Goal: Task Accomplishment & Management: Use online tool/utility

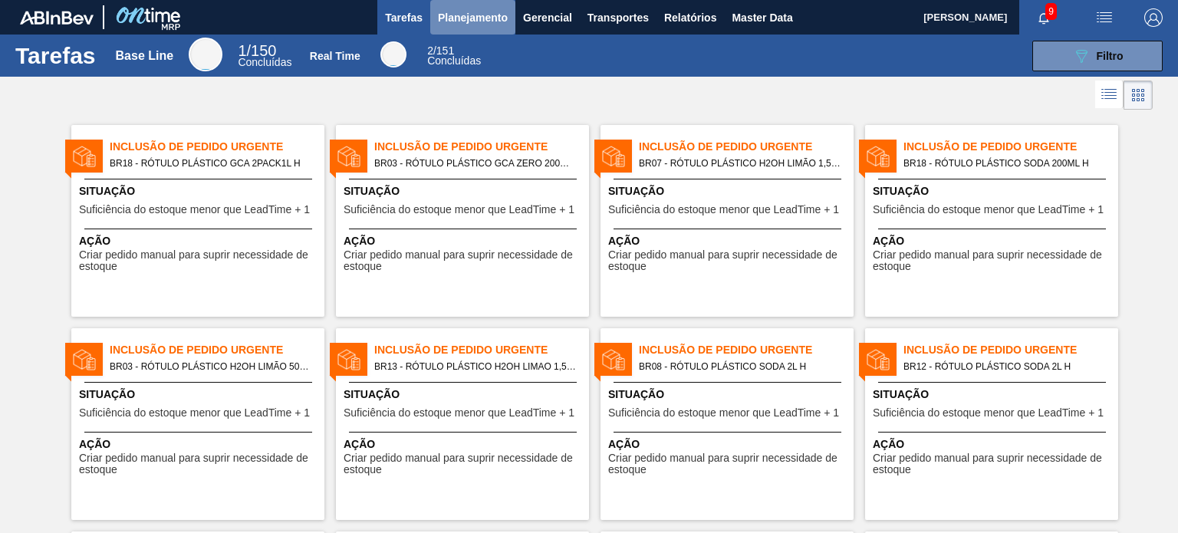
click at [466, 13] on span "Planejamento" at bounding box center [473, 17] width 70 height 18
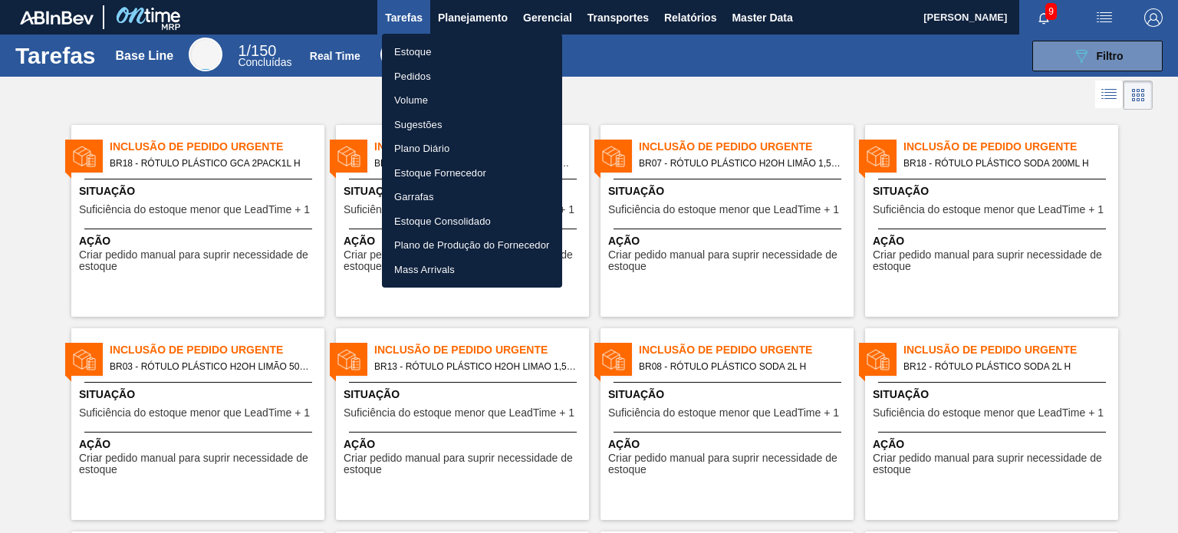
click at [476, 47] on li "Estoque" at bounding box center [472, 52] width 180 height 25
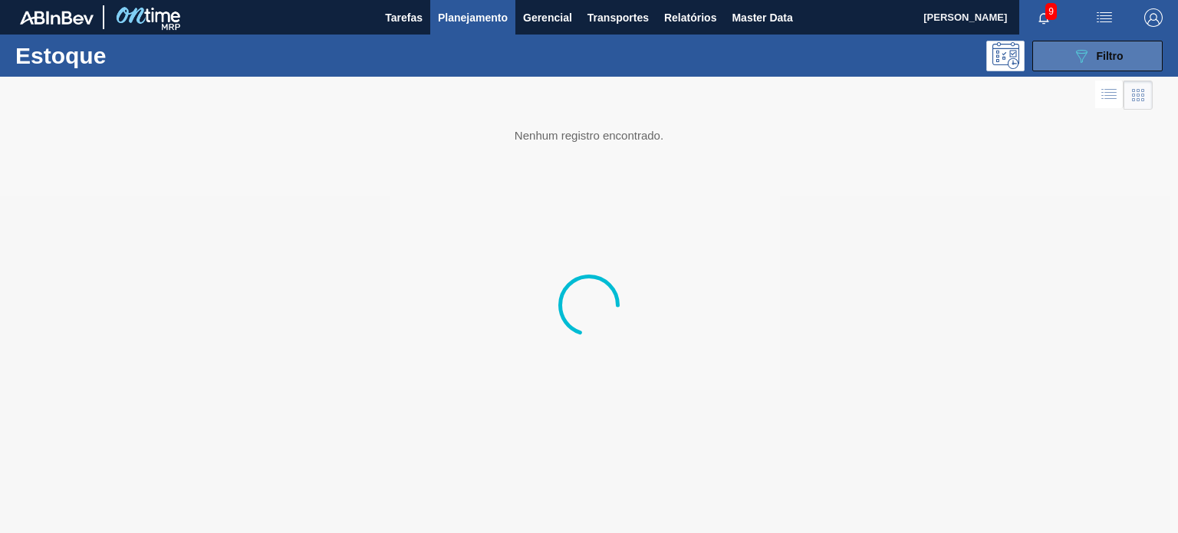
click at [1073, 60] on icon "089F7B8B-B2A5-4AFE-B5C0-19BA573D28AC" at bounding box center [1082, 56] width 18 height 18
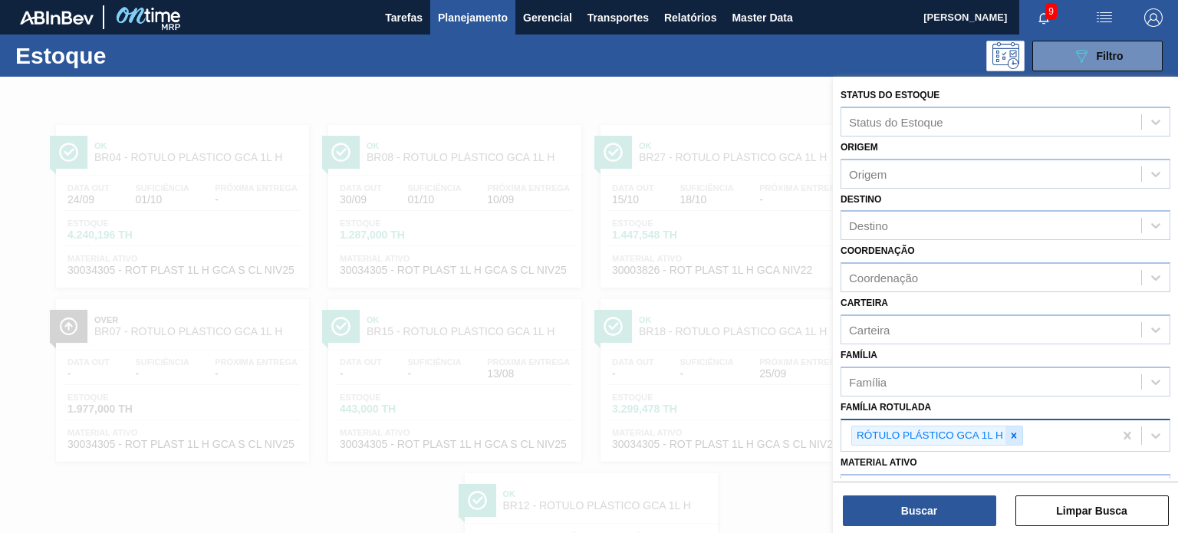
click at [1010, 434] on icon at bounding box center [1014, 435] width 11 height 11
click at [1011, 434] on icon at bounding box center [1014, 435] width 11 height 11
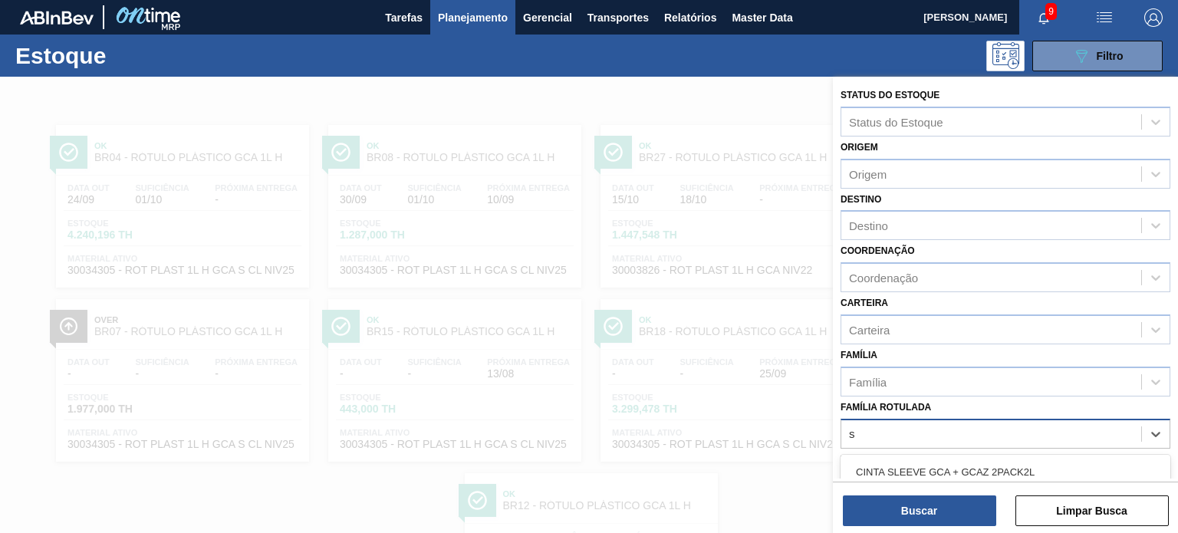
scroll to position [139, 0]
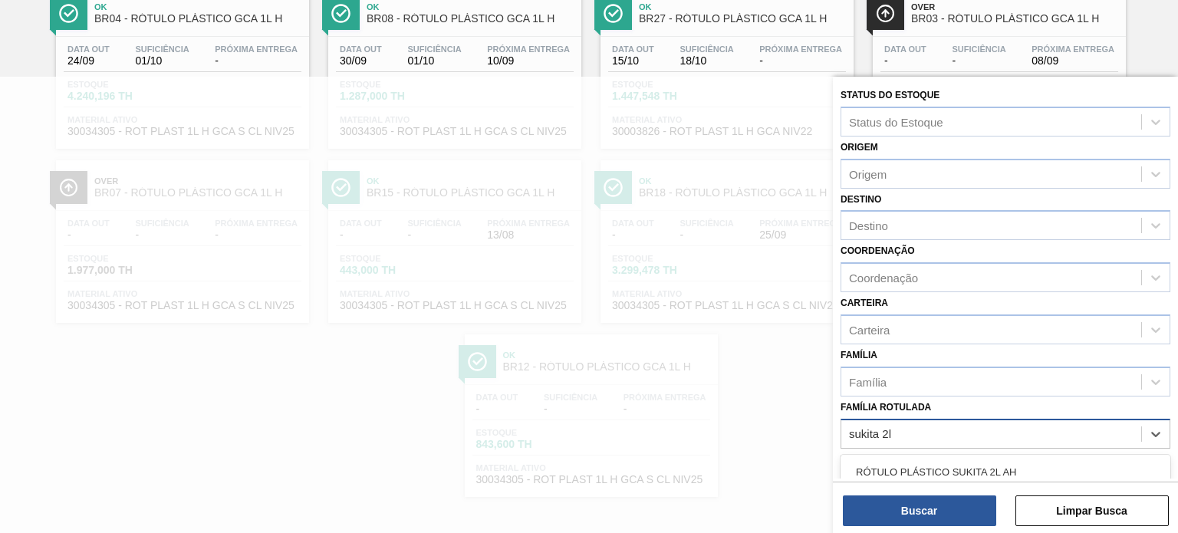
type Rotulada "sukita 2l h"
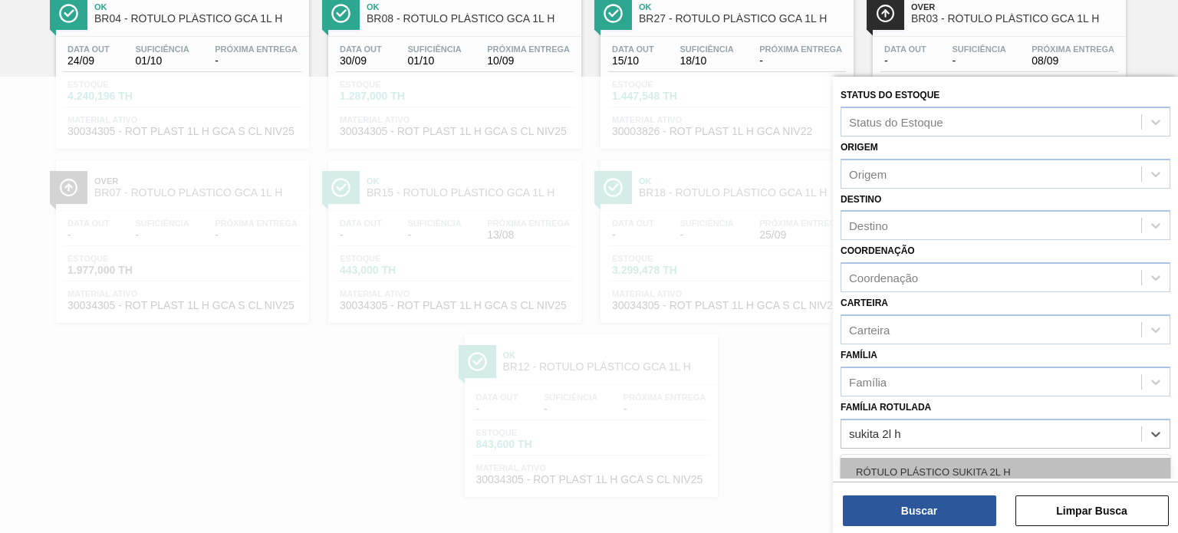
click at [1010, 466] on div "RÓTULO PLÁSTICO SUKITA 2L H" at bounding box center [1006, 472] width 330 height 28
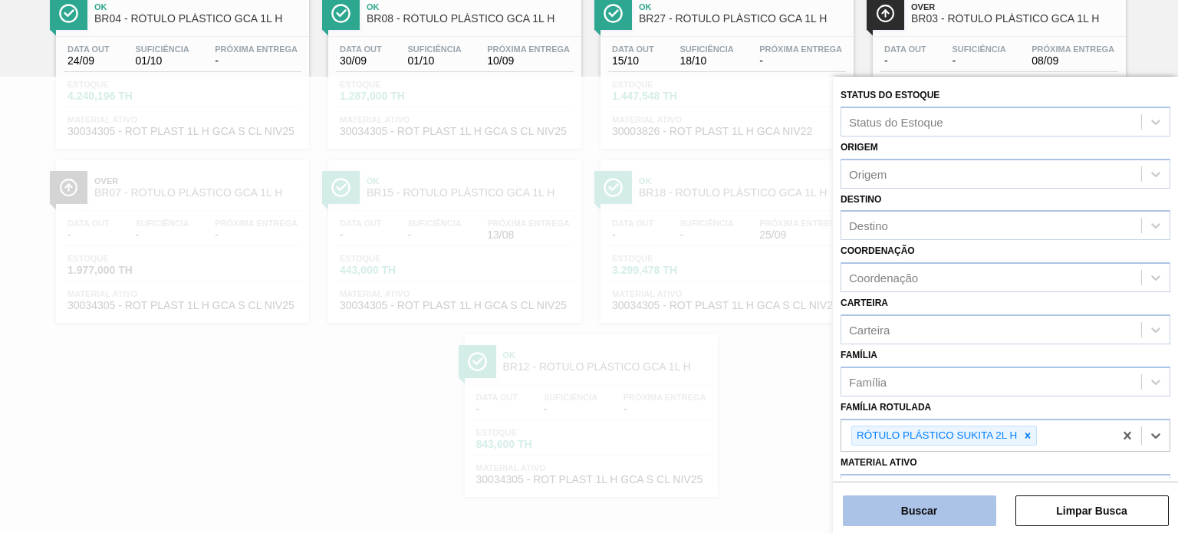
click at [943, 512] on button "Buscar" at bounding box center [919, 511] width 153 height 31
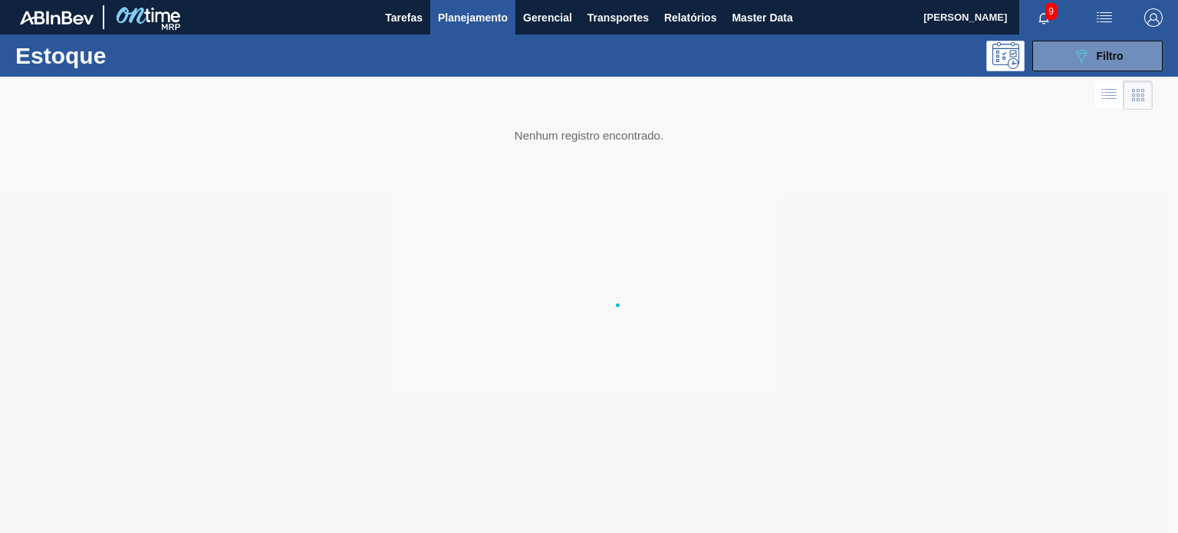
scroll to position [0, 0]
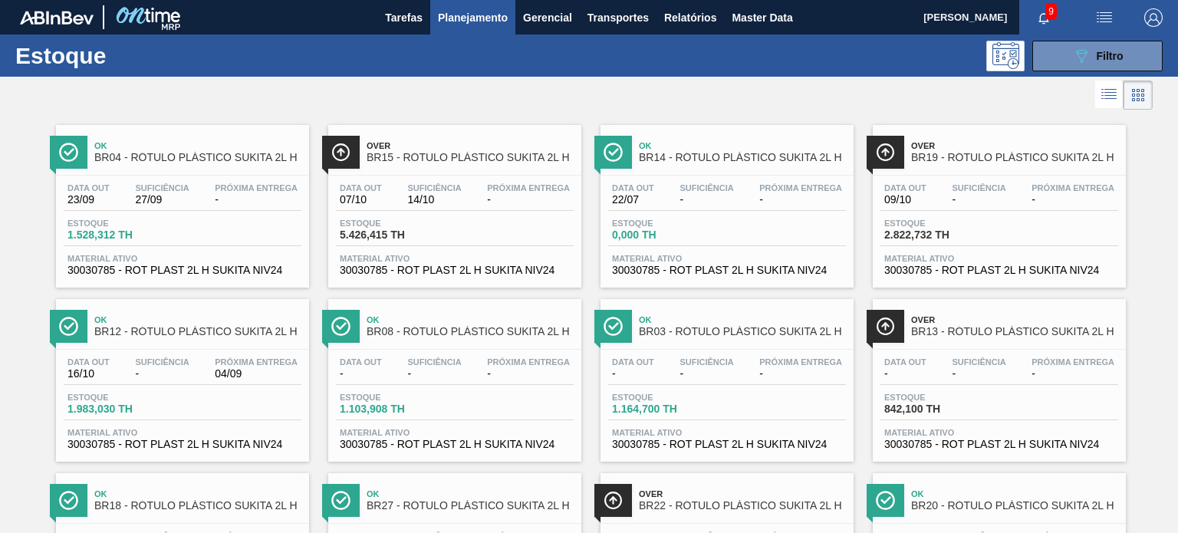
drag, startPoint x: 923, startPoint y: 205, endPoint x: 861, endPoint y: 105, distance: 117.5
click at [790, 88] on div at bounding box center [576, 95] width 1153 height 37
click at [1073, 60] on icon "089F7B8B-B2A5-4AFE-B5C0-19BA573D28AC" at bounding box center [1082, 56] width 18 height 18
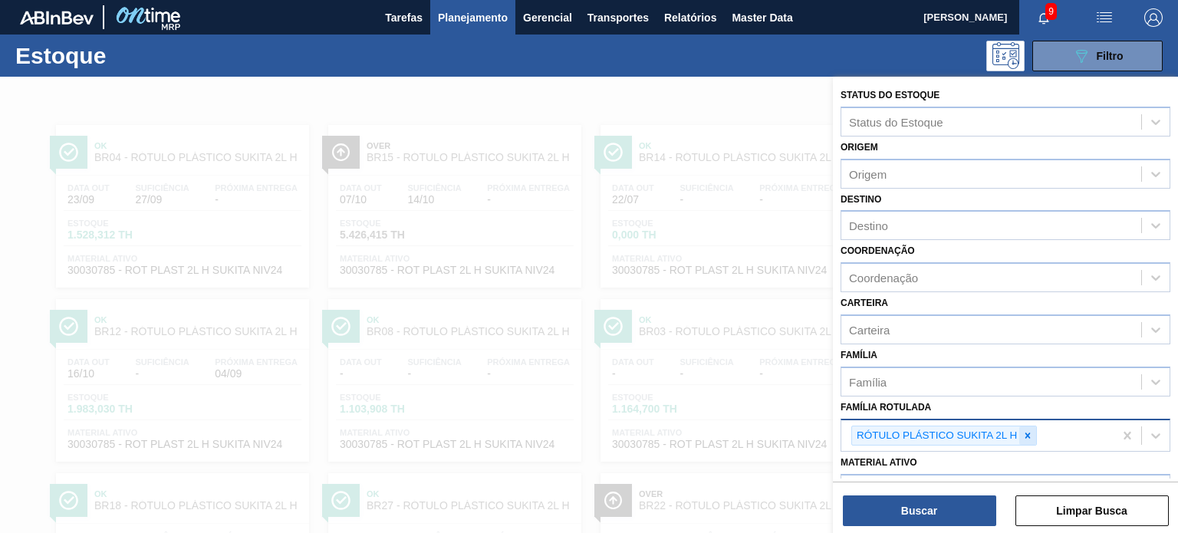
click at [1034, 435] on div at bounding box center [1028, 436] width 17 height 19
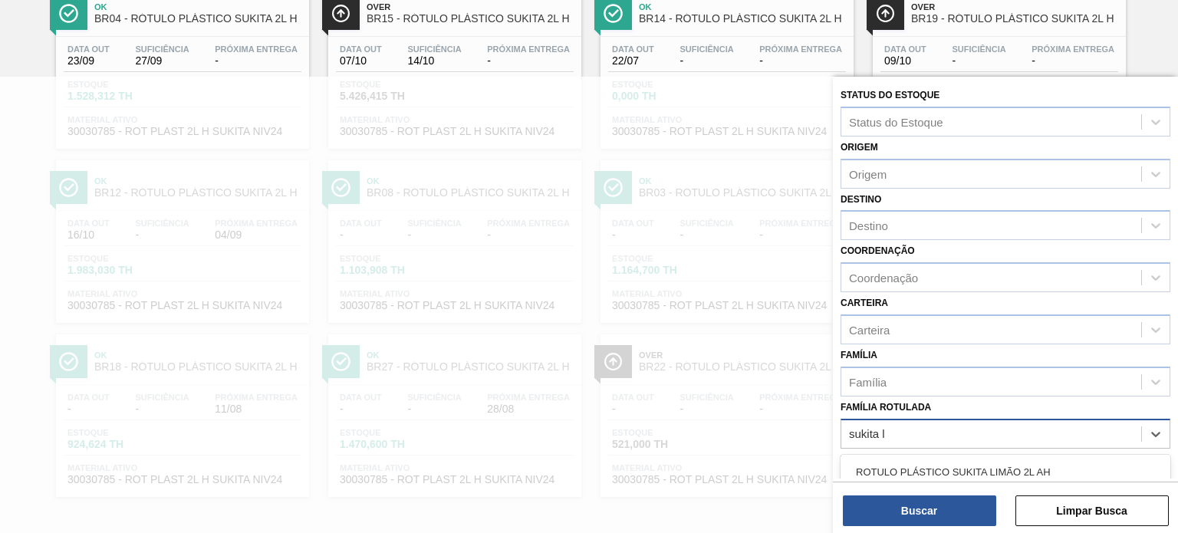
type Rotulada "sukita li"
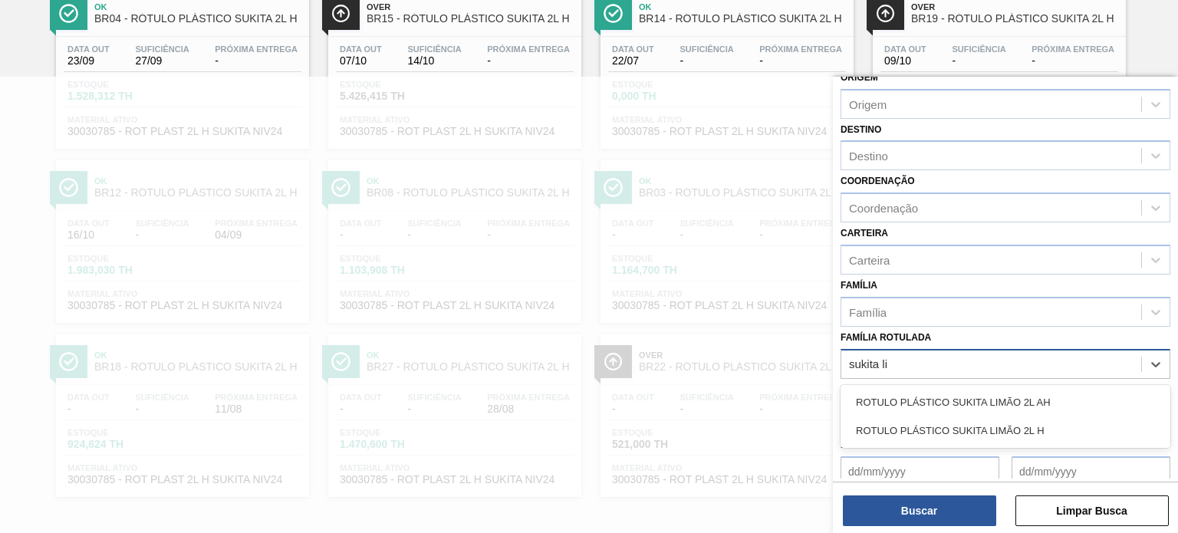
scroll to position [153, 0]
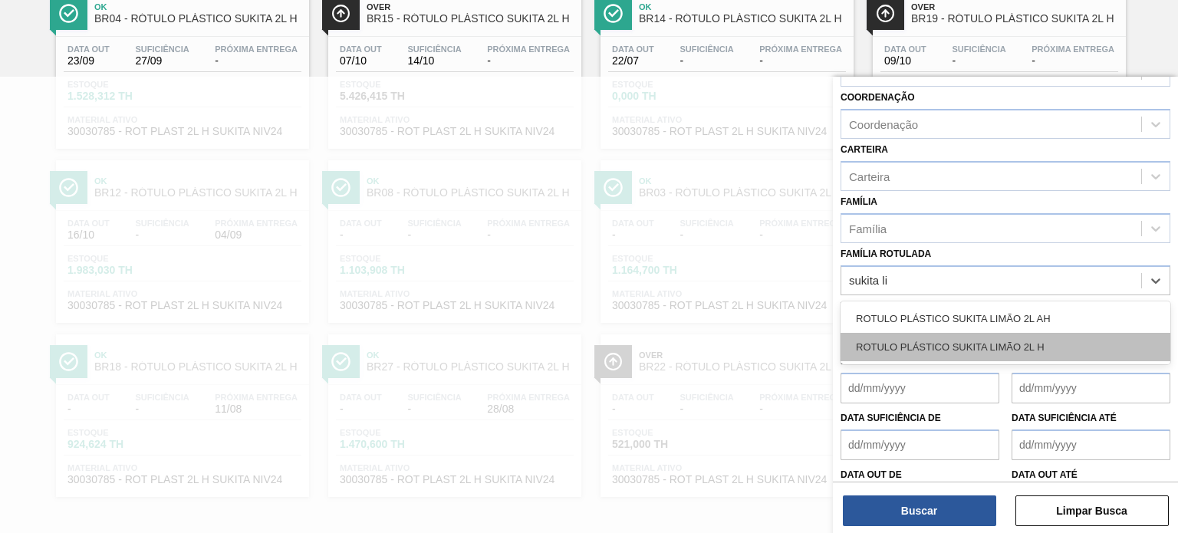
click at [1010, 344] on div "ROTULO PLÁSTICO SUKITA LIMÃO 2L H" at bounding box center [1006, 347] width 330 height 28
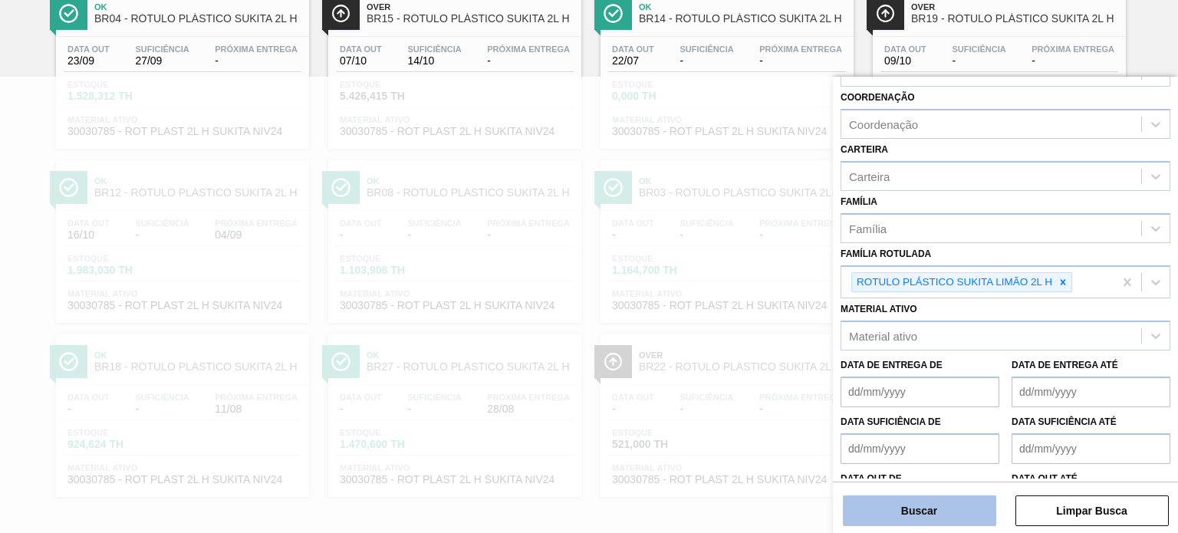
click at [943, 515] on button "Buscar" at bounding box center [919, 511] width 153 height 31
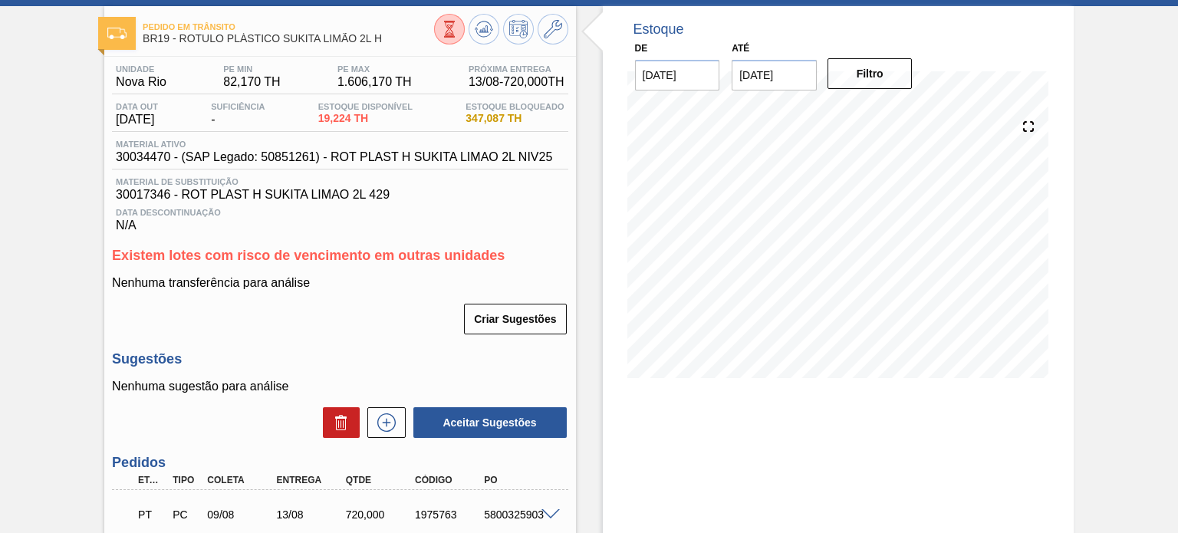
scroll to position [153, 0]
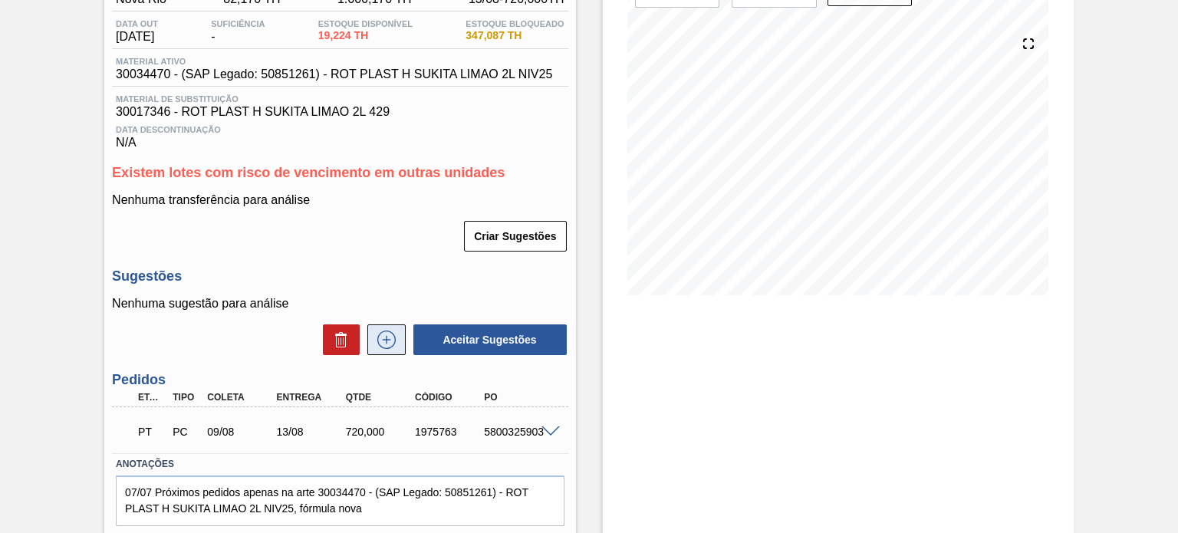
click at [390, 337] on icon at bounding box center [386, 340] width 25 height 18
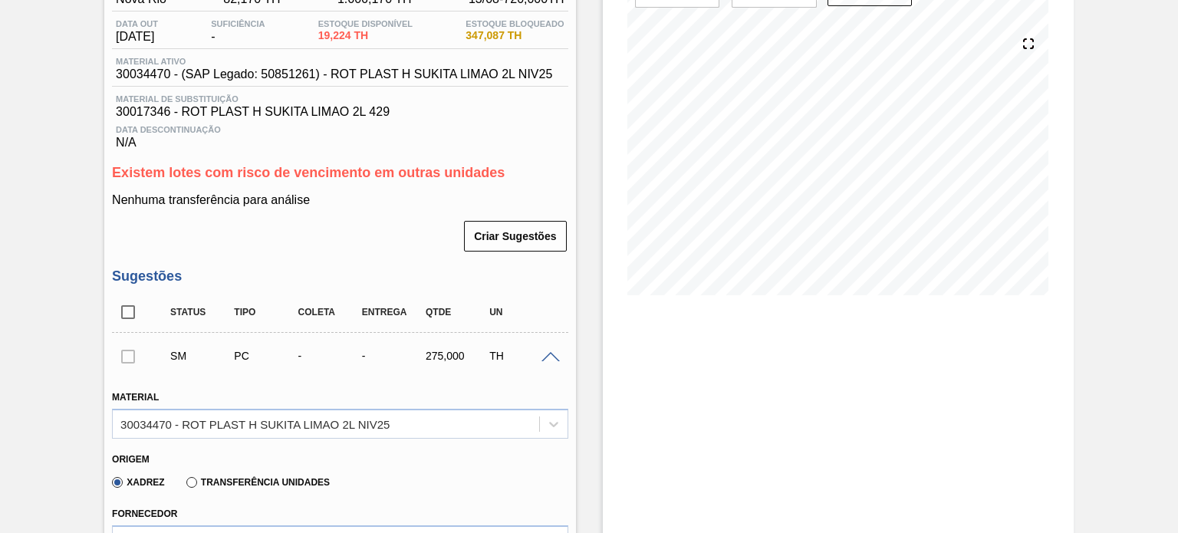
scroll to position [307, 0]
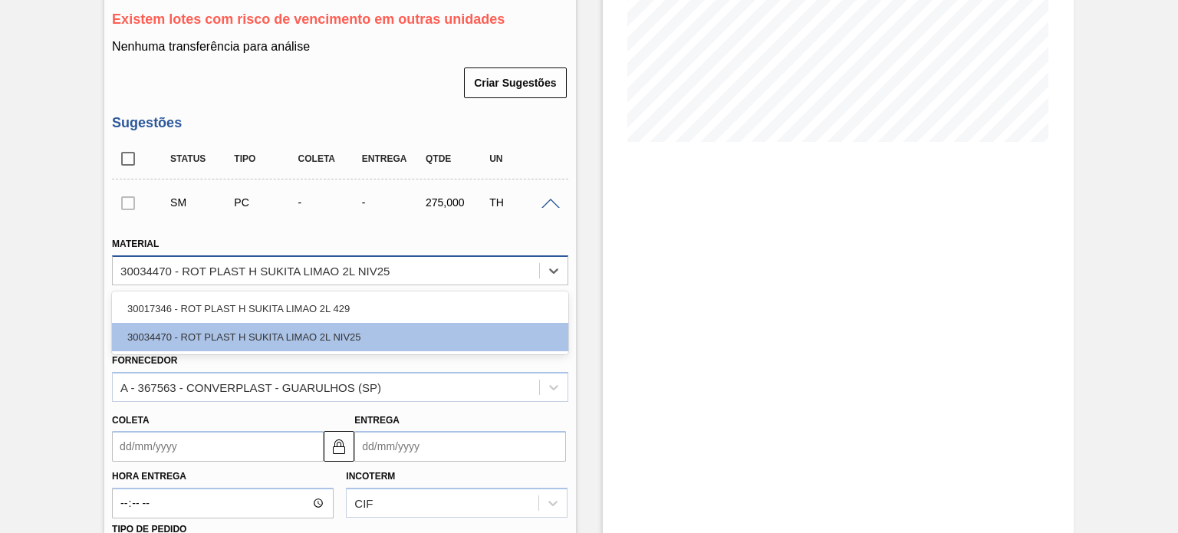
click at [337, 273] on div "30034470 - ROT PLAST H SUKITA LIMAO 2L NIV25" at bounding box center [254, 270] width 269 height 13
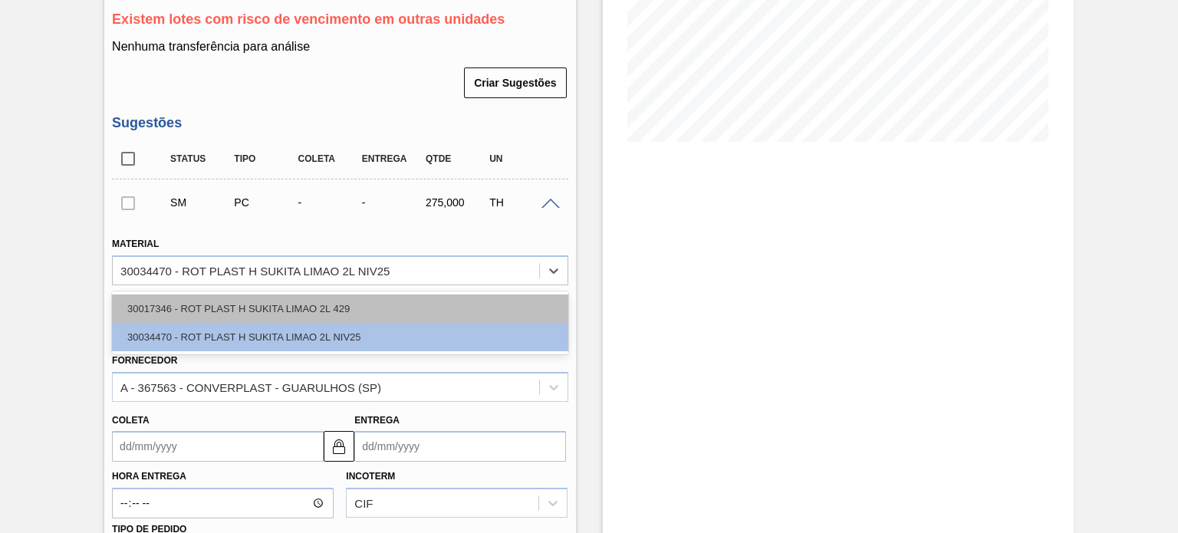
click at [298, 307] on div "30017346 - ROT PLAST H SUKITA LIMAO 2L 429" at bounding box center [340, 309] width 456 height 28
type input "2.440,000"
type input "0,113"
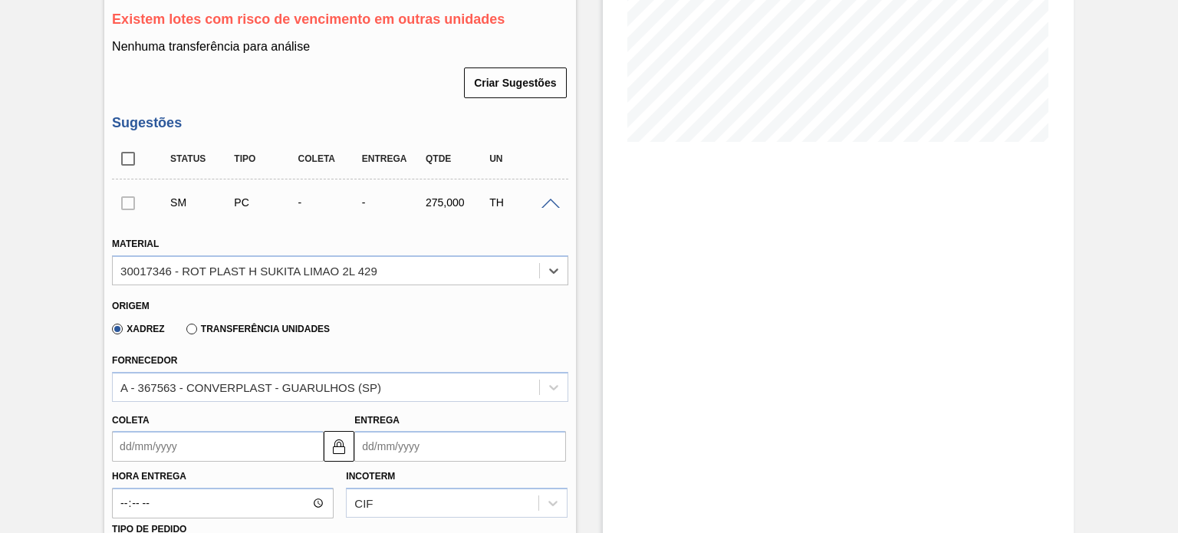
click at [213, 325] on label "Transferência Unidades" at bounding box center [257, 329] width 143 height 11
click at [184, 332] on input "Transferência Unidades" at bounding box center [184, 332] width 0 height 0
click at [199, 394] on div "BR04-Camaçari" at bounding box center [340, 387] width 456 height 30
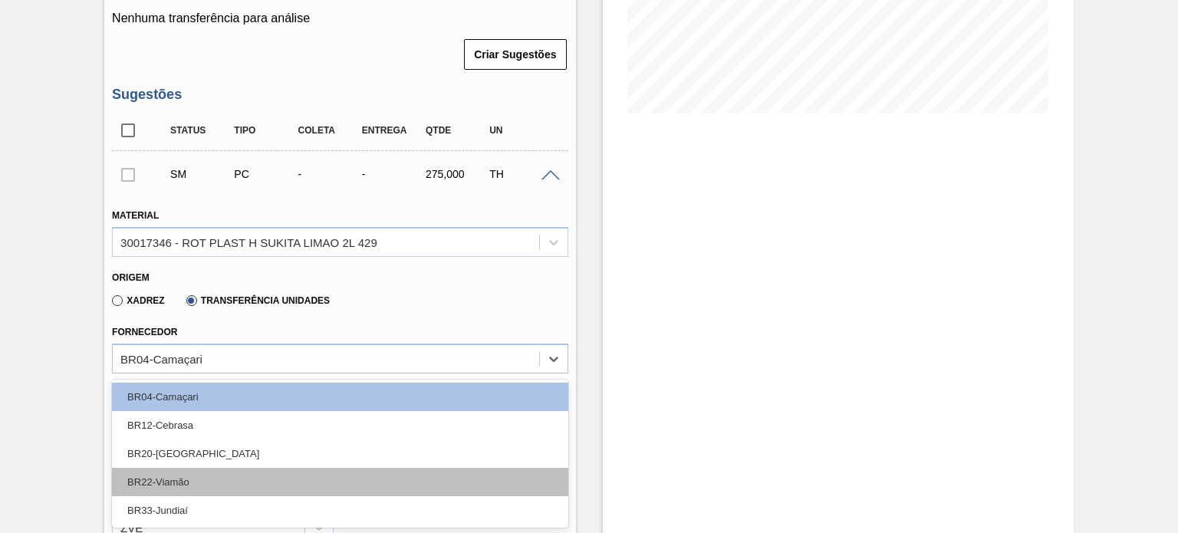
click at [190, 481] on div "BR22-Viamão" at bounding box center [340, 482] width 456 height 28
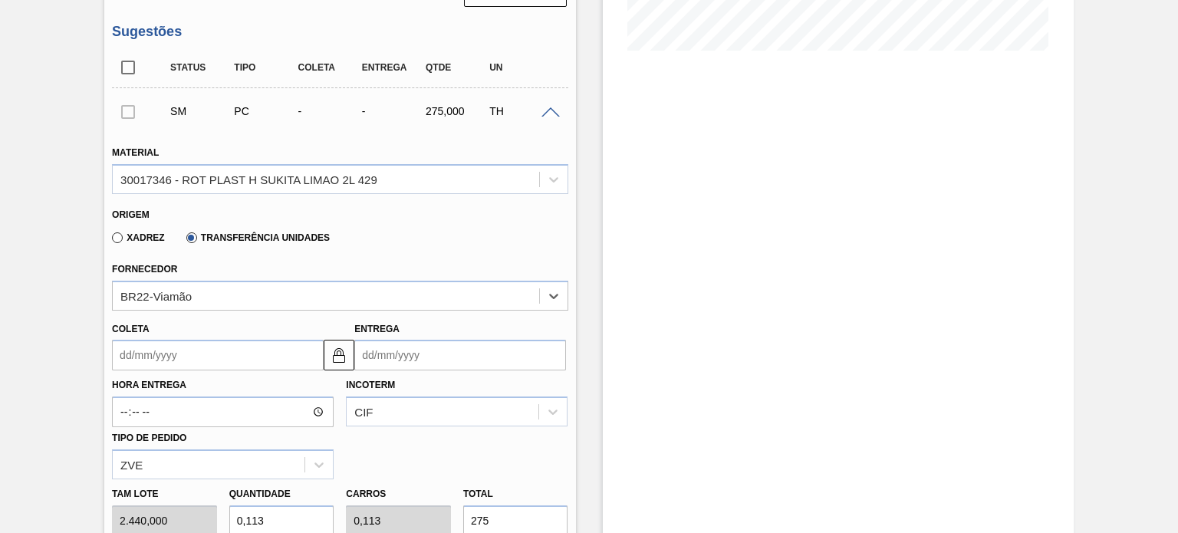
scroll to position [489, 0]
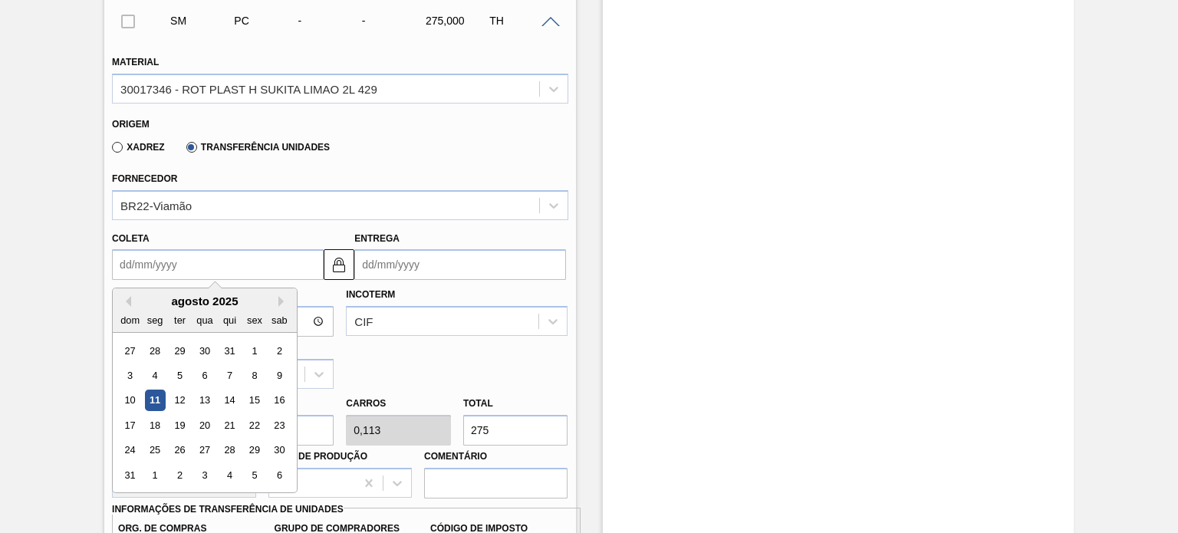
click at [169, 262] on input "Coleta" at bounding box center [218, 264] width 212 height 31
type input "1"
type input "[DATE]"
type input "11"
type input "[DATE]"
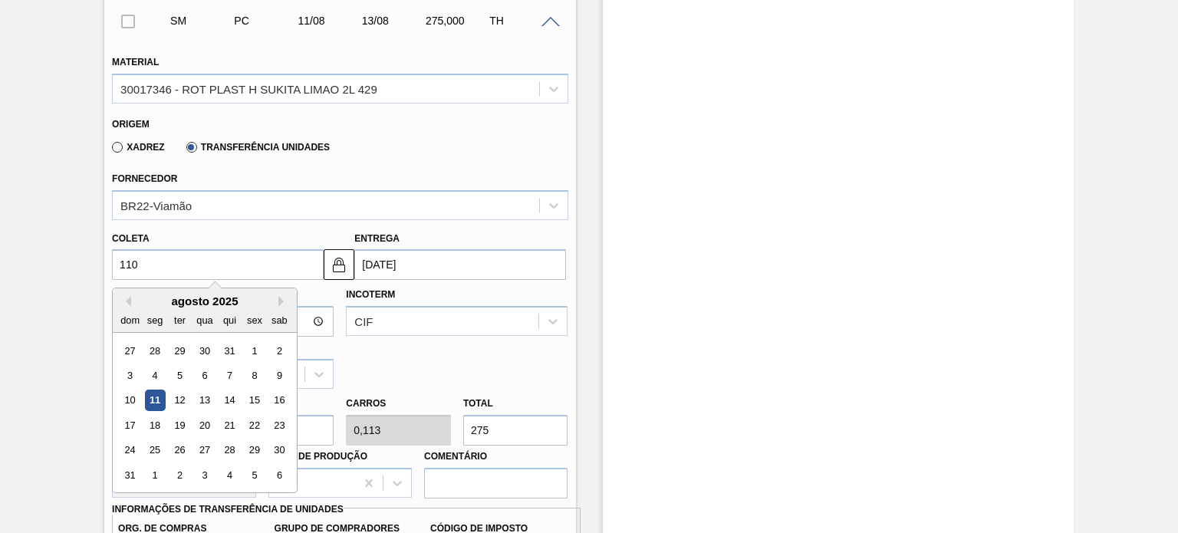
type input "1108"
type input "[DATE]"
type input "1108/"
type input "[DATE]"
type input "1108"
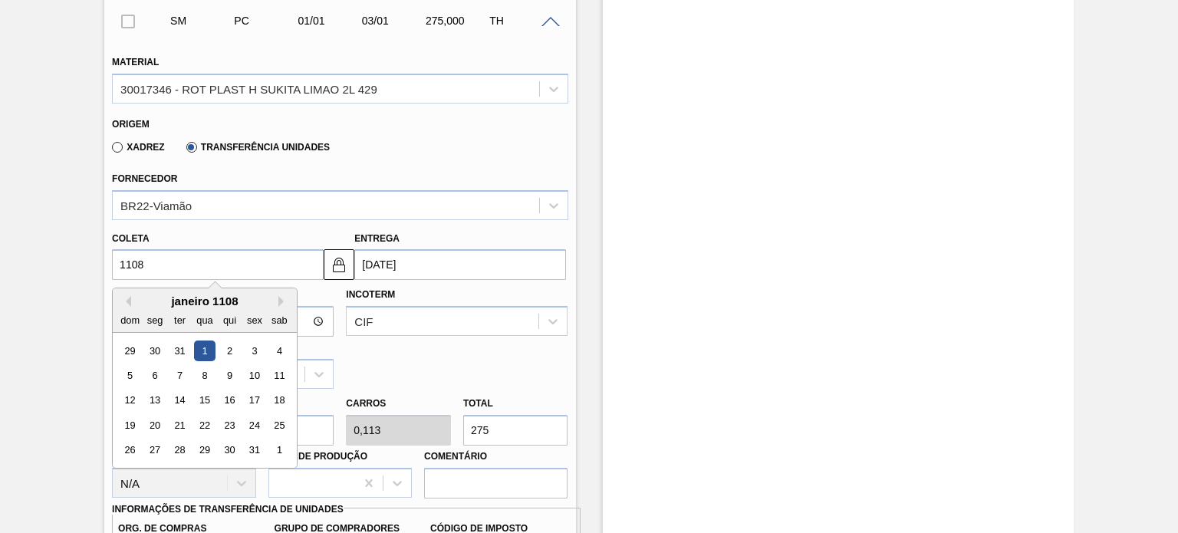
type input "[DATE]"
type input "11"
type input "[DATE]"
type input "11/08/0"
type input "[DATE]"
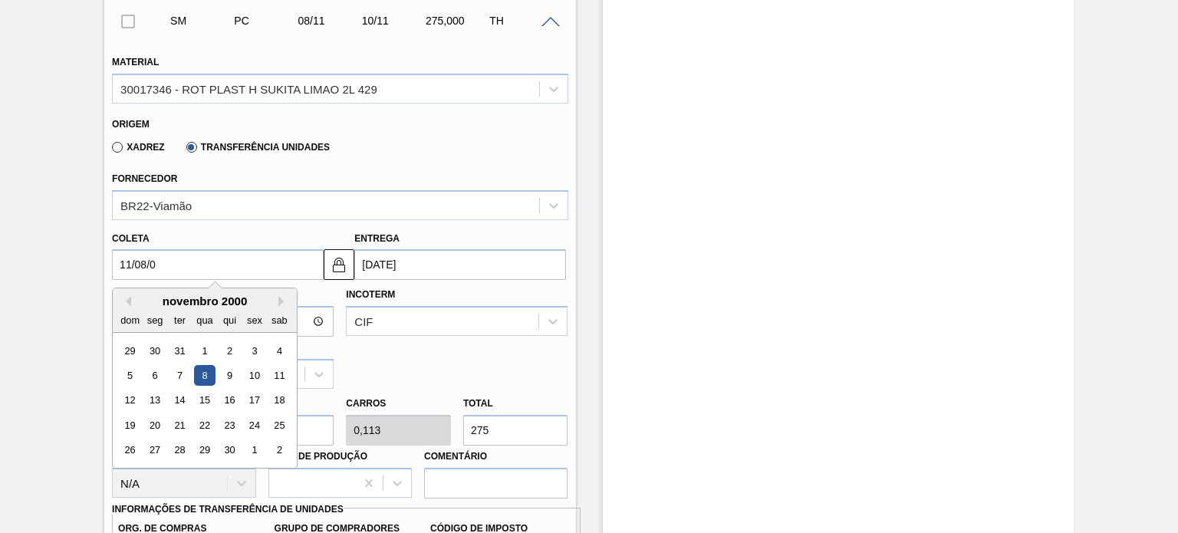
type input "11/08/"
type input "[DATE]"
type input "11/08/2"
type input "[DATE]"
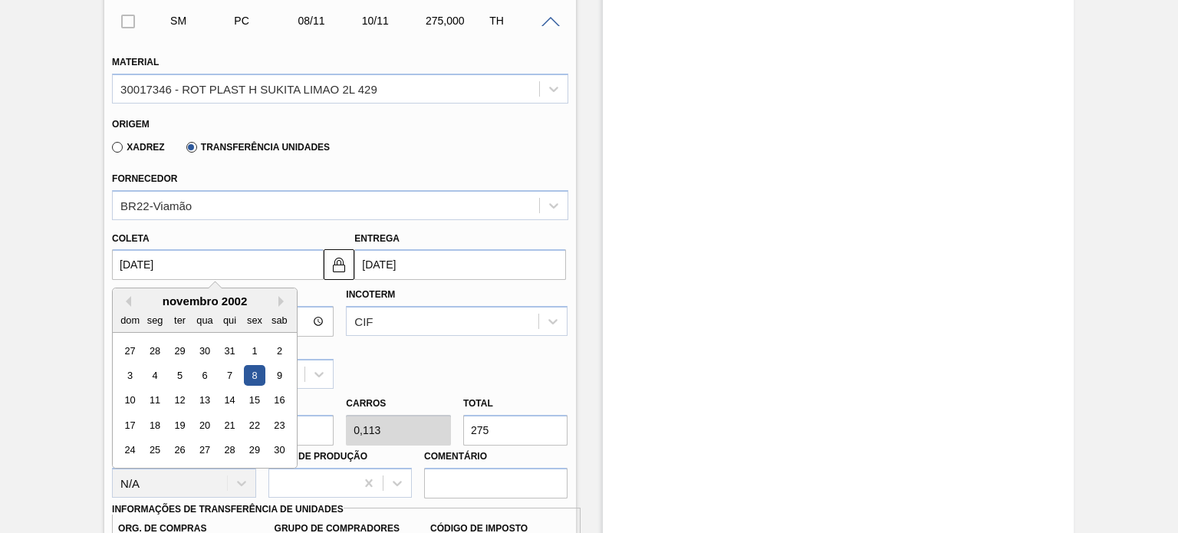
type input "[DATE]"
click at [407, 301] on div "Incoterm CIF" at bounding box center [457, 310] width 222 height 52
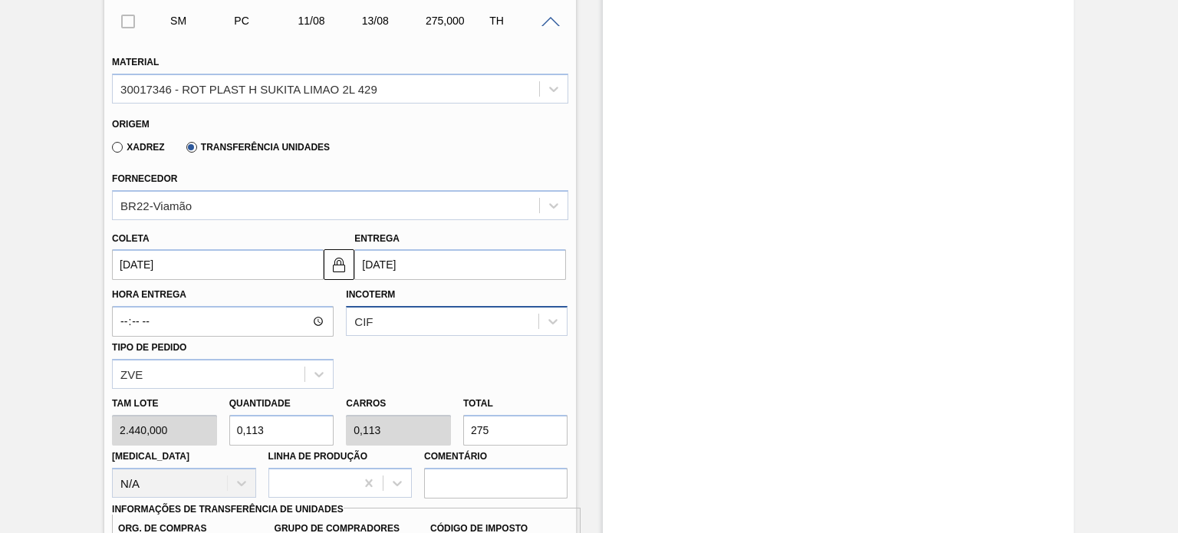
click at [394, 314] on div "CIF" at bounding box center [457, 321] width 222 height 30
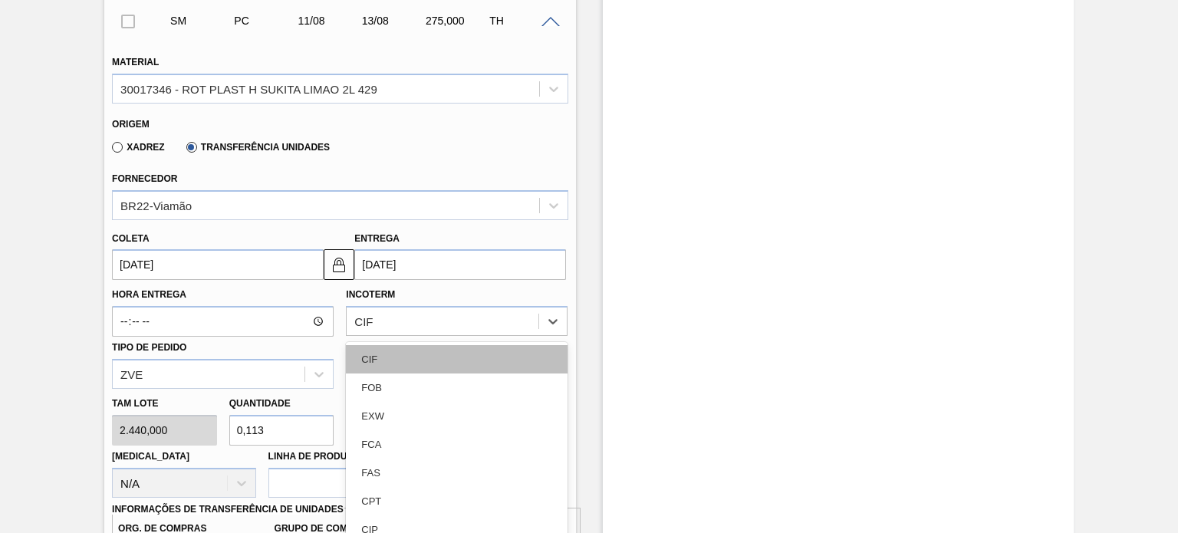
scroll to position [534, 0]
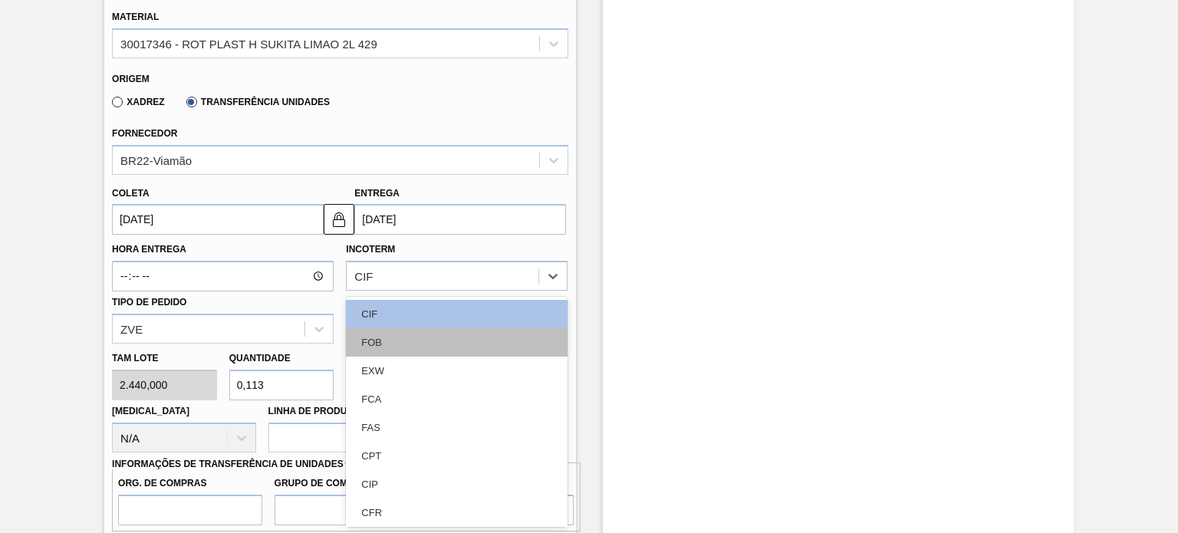
click at [393, 344] on div "FOB" at bounding box center [457, 342] width 222 height 28
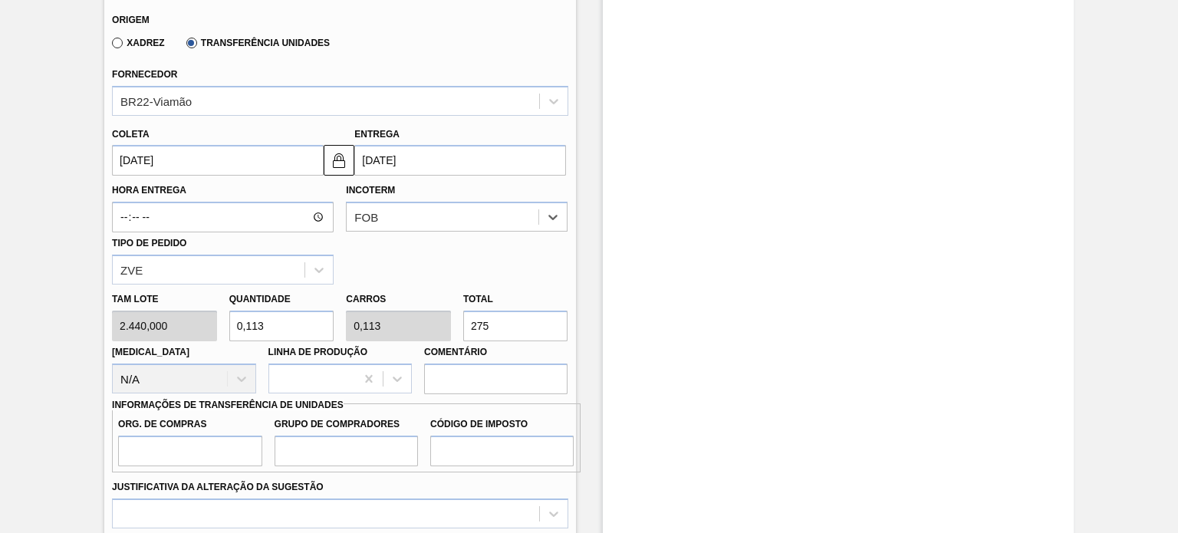
scroll to position [611, 0]
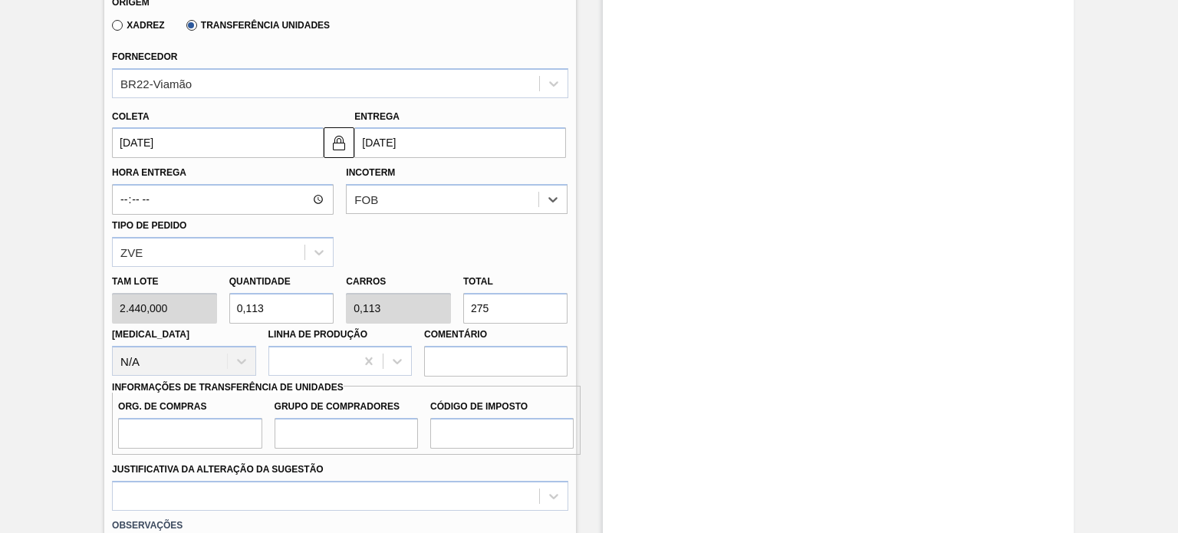
click at [181, 414] on label "Org. de Compras" at bounding box center [189, 407] width 143 height 22
click at [181, 418] on input "Org. de Compras" at bounding box center [189, 433] width 143 height 31
click at [181, 424] on input "Org. de Compras" at bounding box center [189, 433] width 143 height 31
type input "BR00"
click at [334, 420] on input "Grupo de Compradores" at bounding box center [346, 433] width 143 height 31
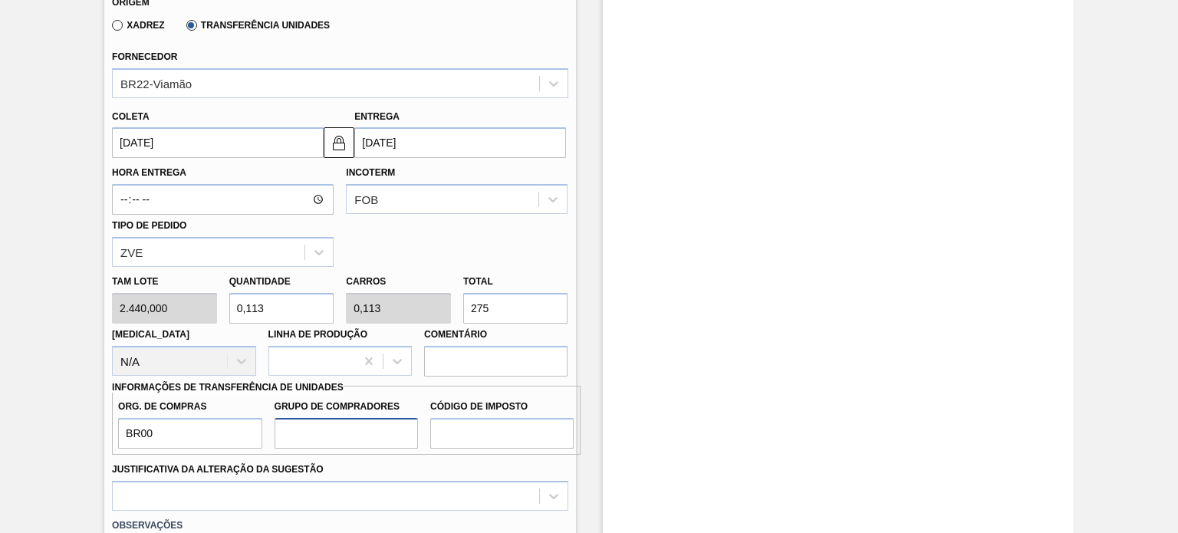
type input "A01"
click at [496, 440] on input "Código de Imposto" at bounding box center [501, 433] width 143 height 31
type input "I0"
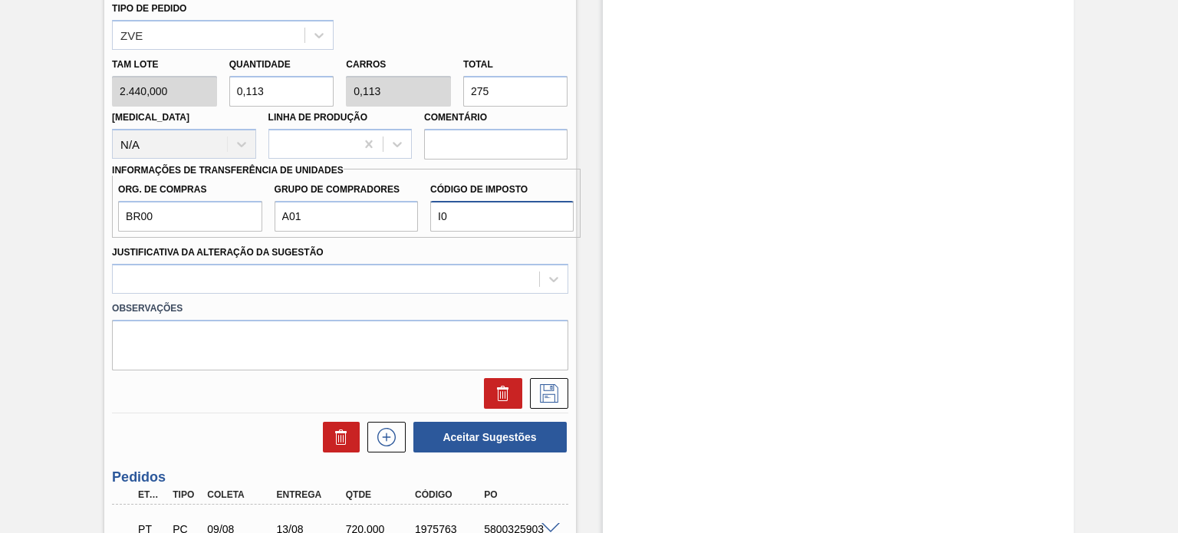
scroll to position [841, 0]
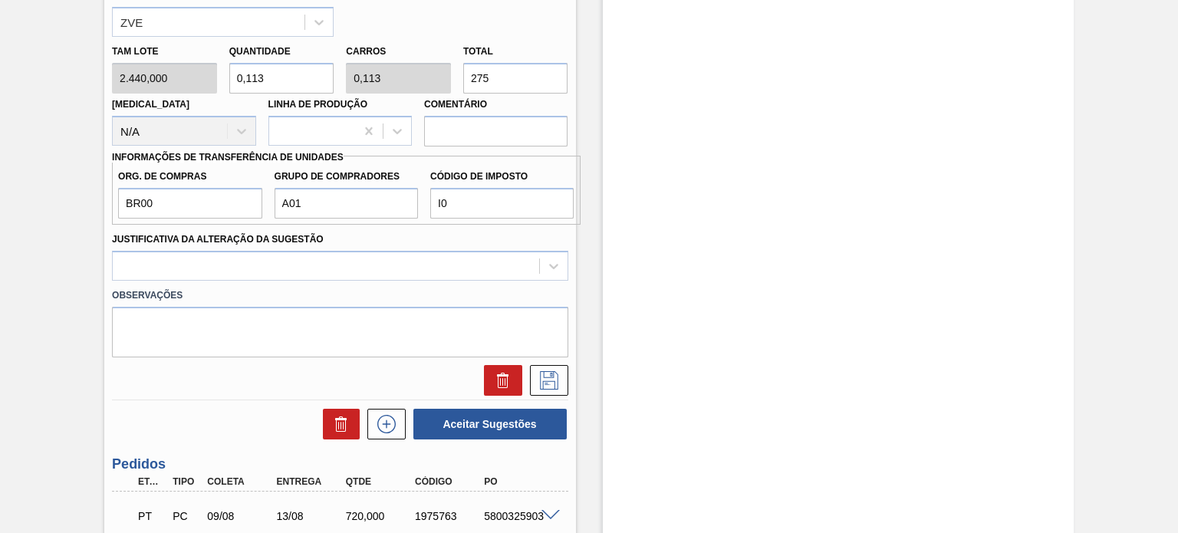
click at [304, 285] on label "Observações" at bounding box center [340, 296] width 456 height 22
click at [305, 272] on div at bounding box center [326, 266] width 426 height 22
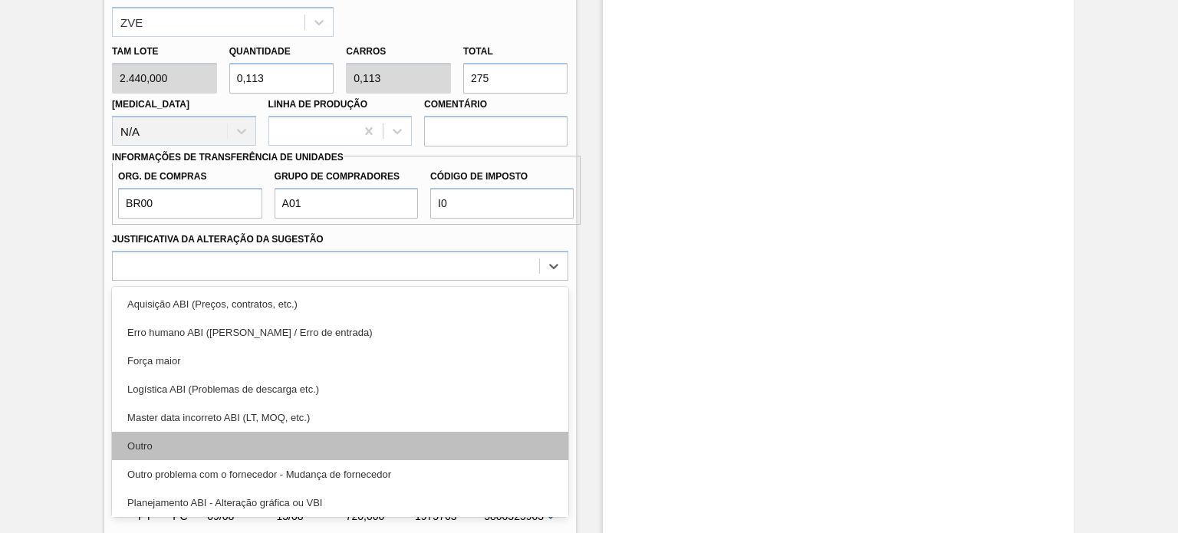
scroll to position [77, 0]
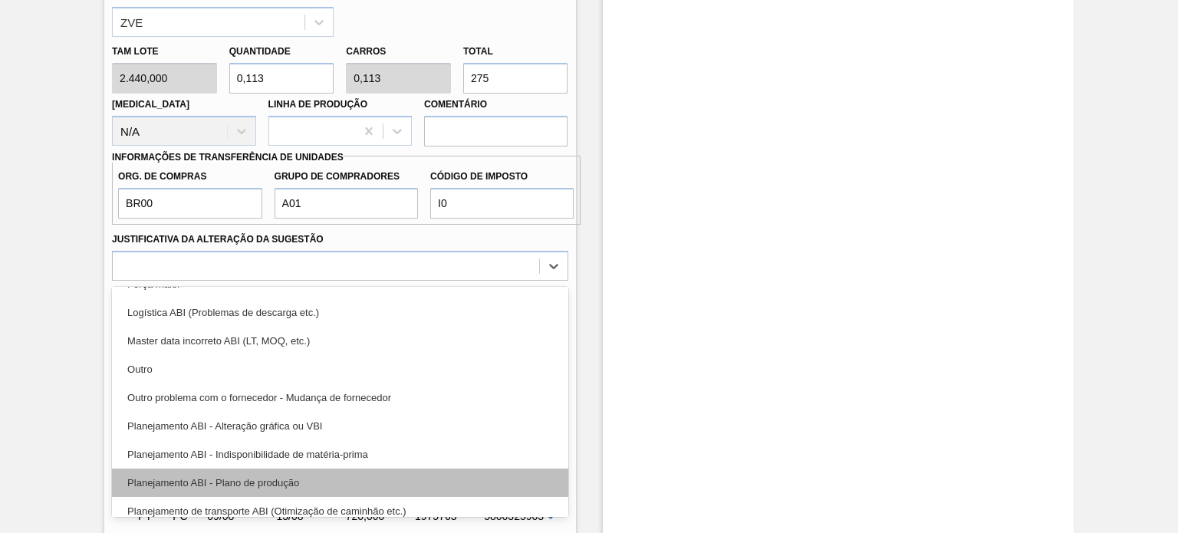
click at [279, 472] on div "Planejamento ABI - Plano de produção" at bounding box center [340, 483] width 456 height 28
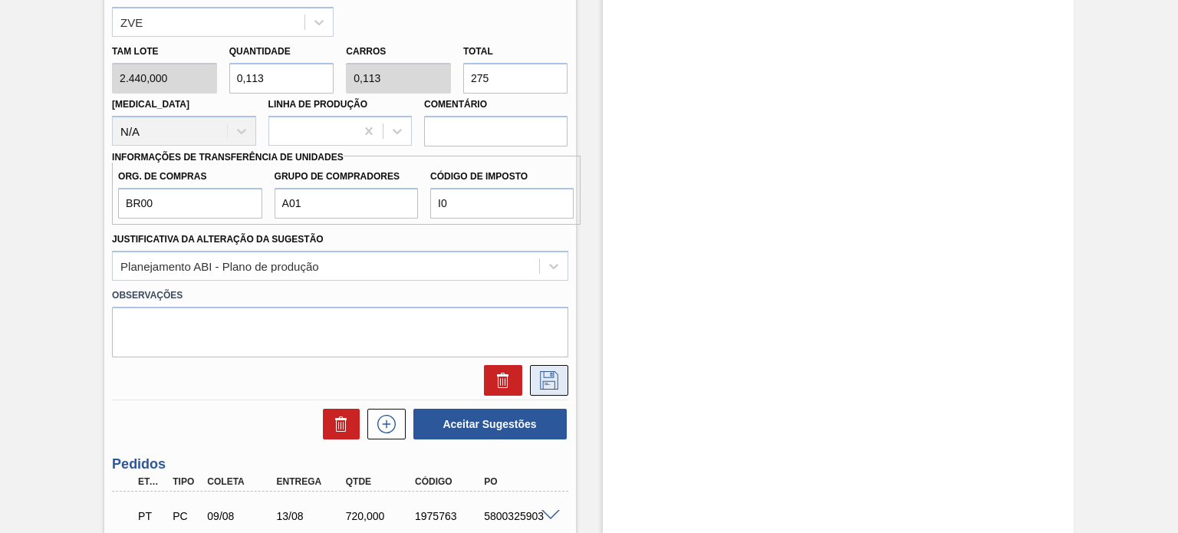
click at [542, 378] on icon at bounding box center [549, 380] width 25 height 18
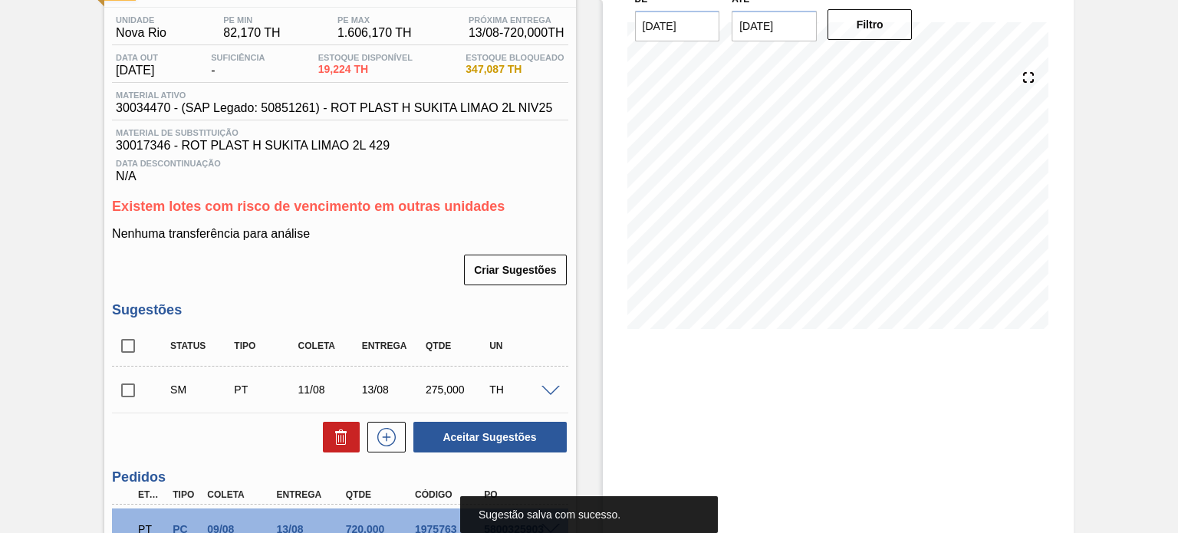
scroll to position [110, 0]
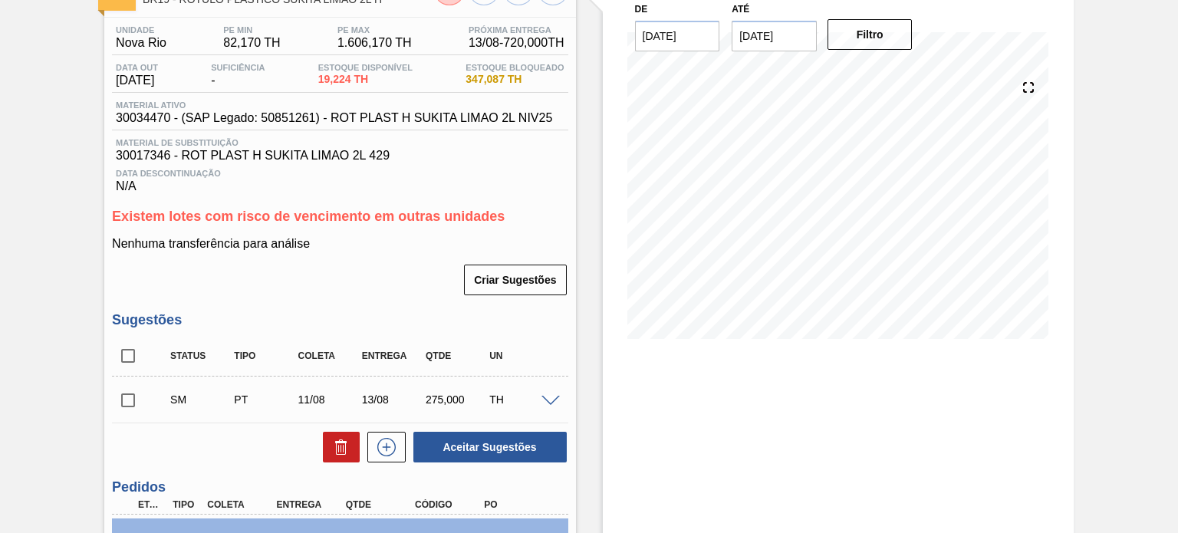
click at [552, 397] on span at bounding box center [551, 402] width 18 height 12
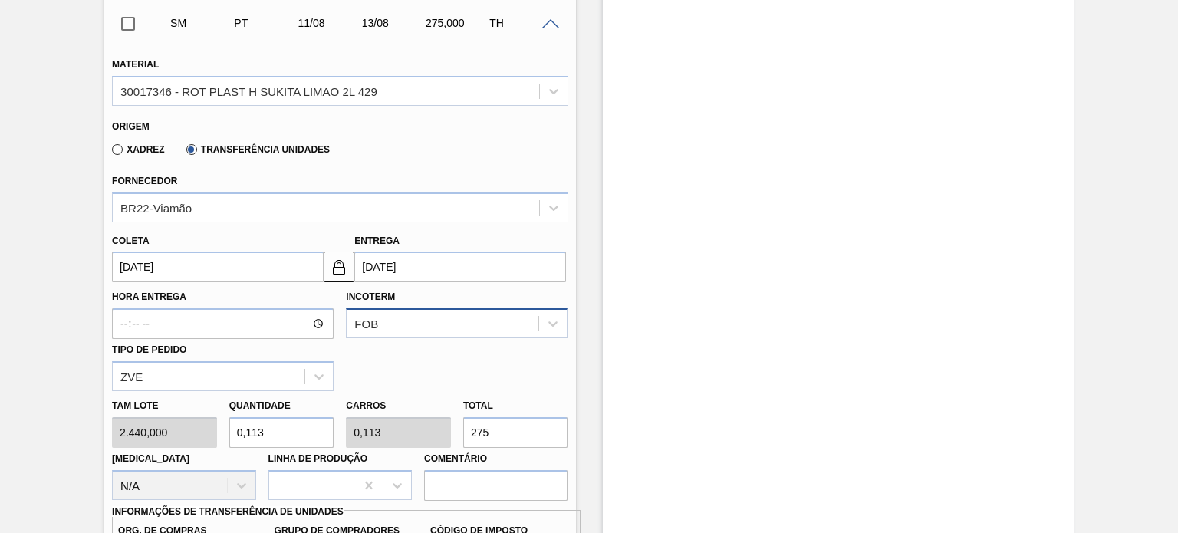
scroll to position [493, 0]
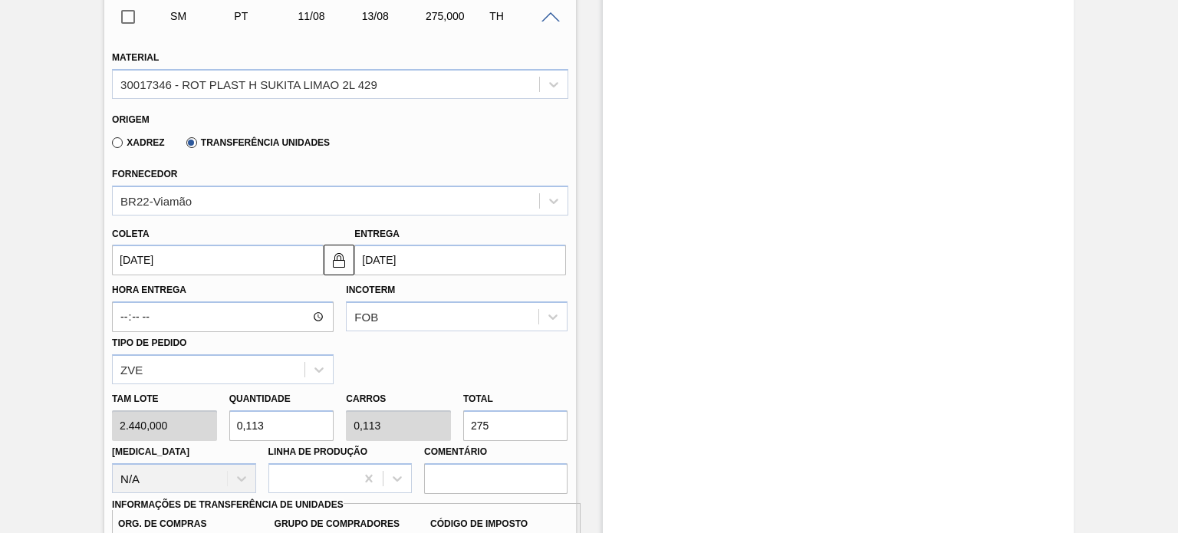
drag, startPoint x: 491, startPoint y: 439, endPoint x: 466, endPoint y: 435, distance: 24.8
click at [467, 436] on input "275" at bounding box center [515, 425] width 105 height 31
paste input "1.179,000"
type input "0,483"
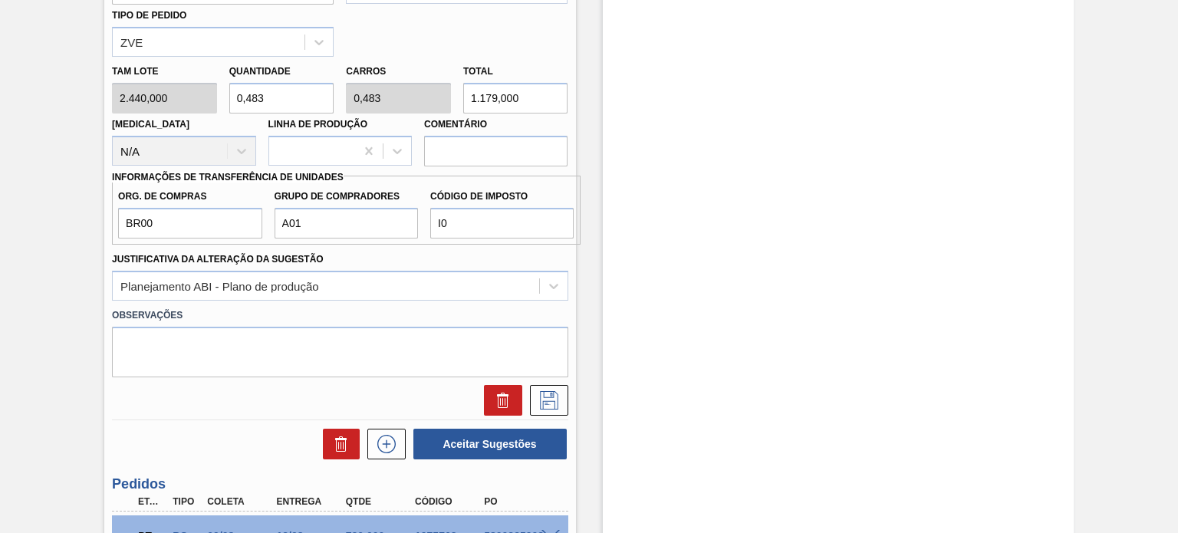
scroll to position [954, 0]
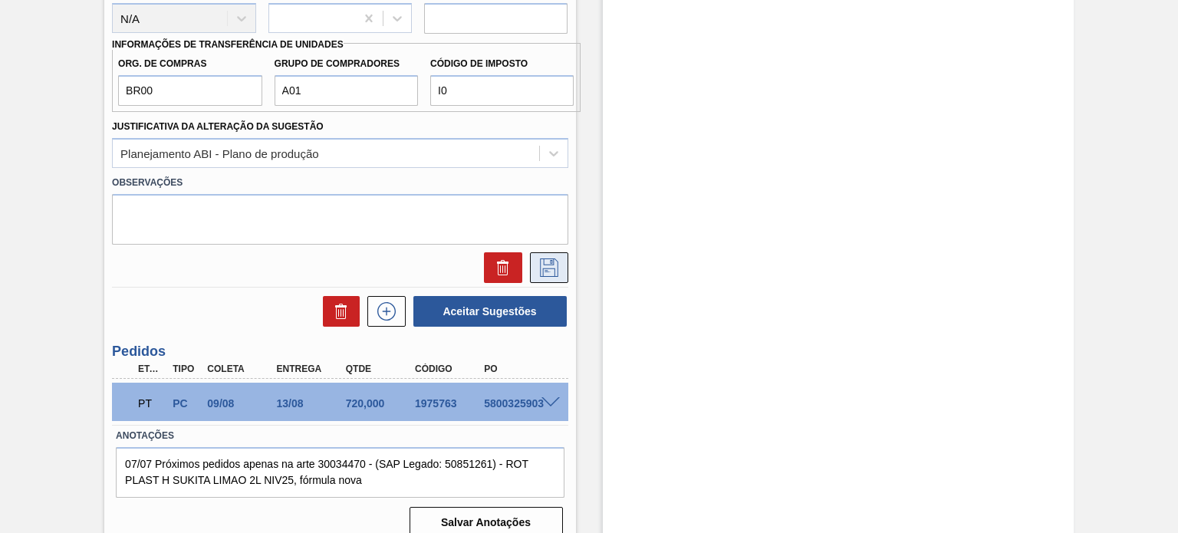
type input "1.179,000"
click at [549, 274] on icon at bounding box center [549, 268] width 25 height 18
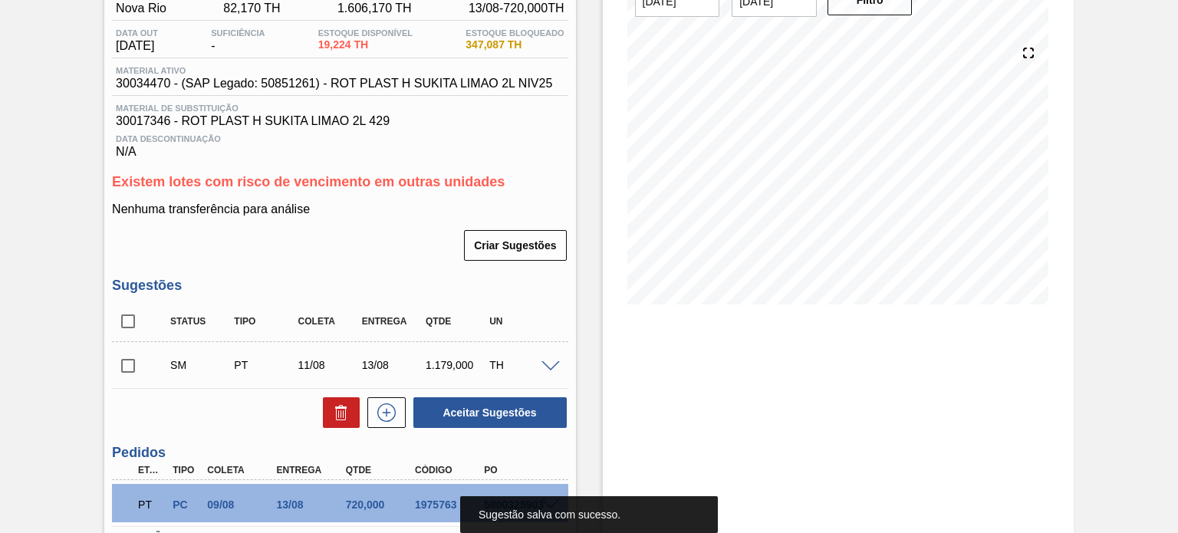
scroll to position [110, 0]
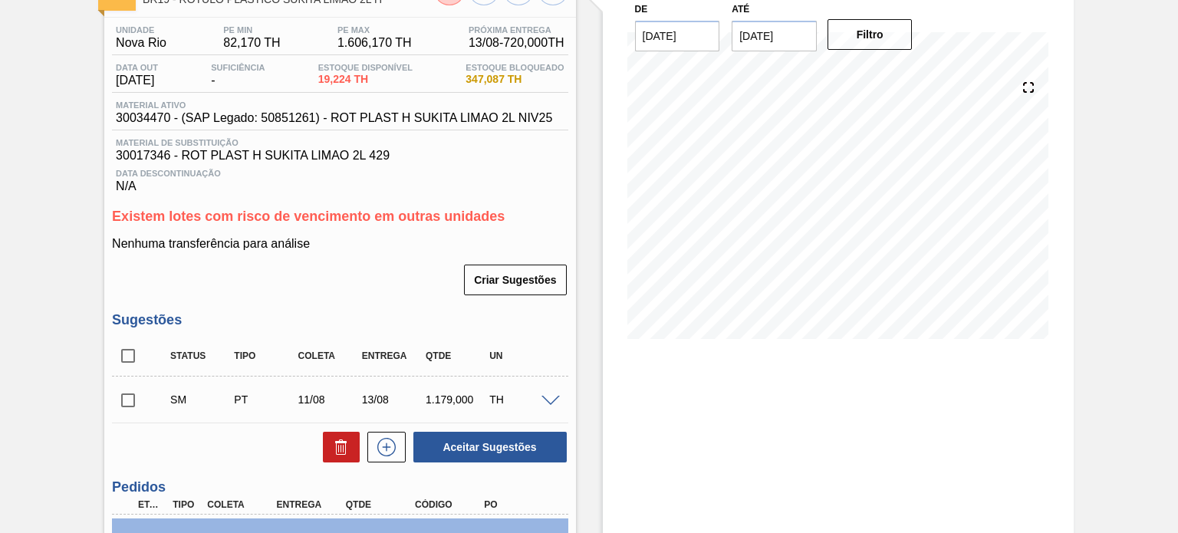
click at [124, 367] on input "checkbox" at bounding box center [128, 356] width 32 height 32
checkbox input "true"
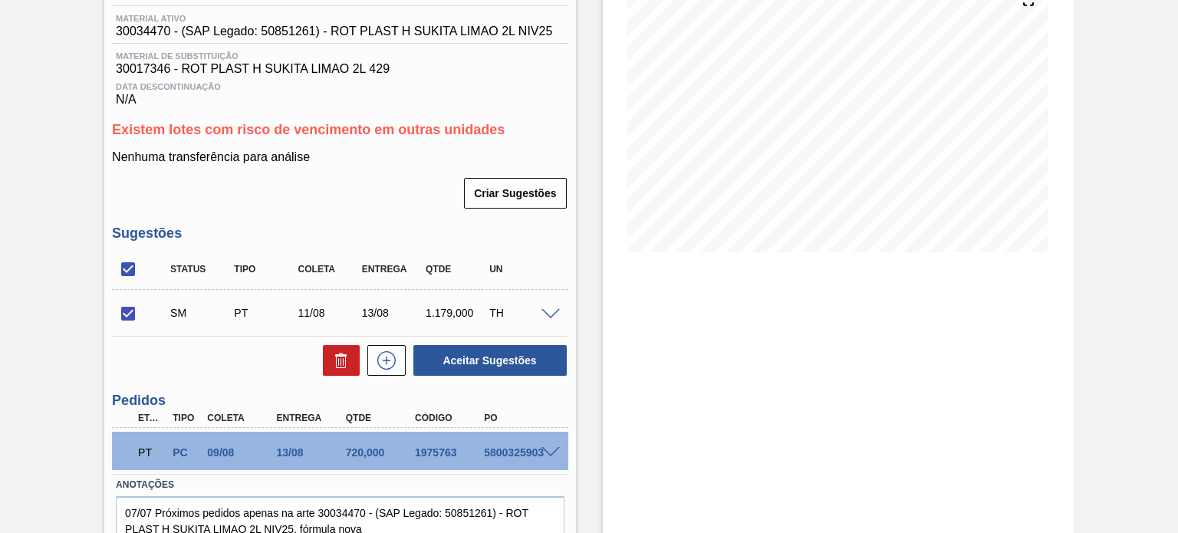
scroll to position [263, 0]
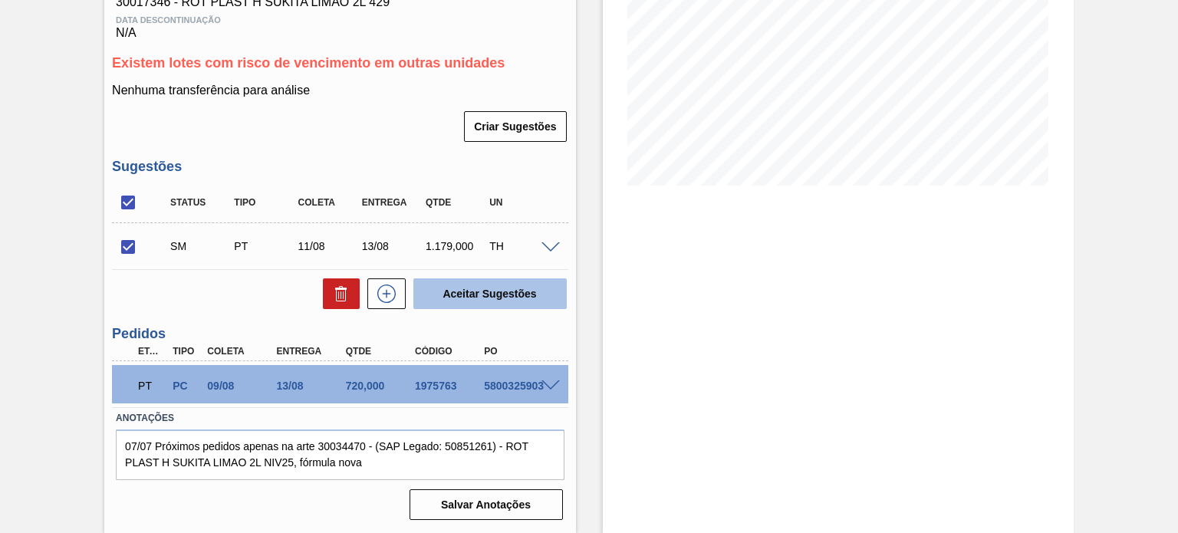
click at [475, 288] on button "Aceitar Sugestões" at bounding box center [490, 293] width 153 height 31
checkbox input "false"
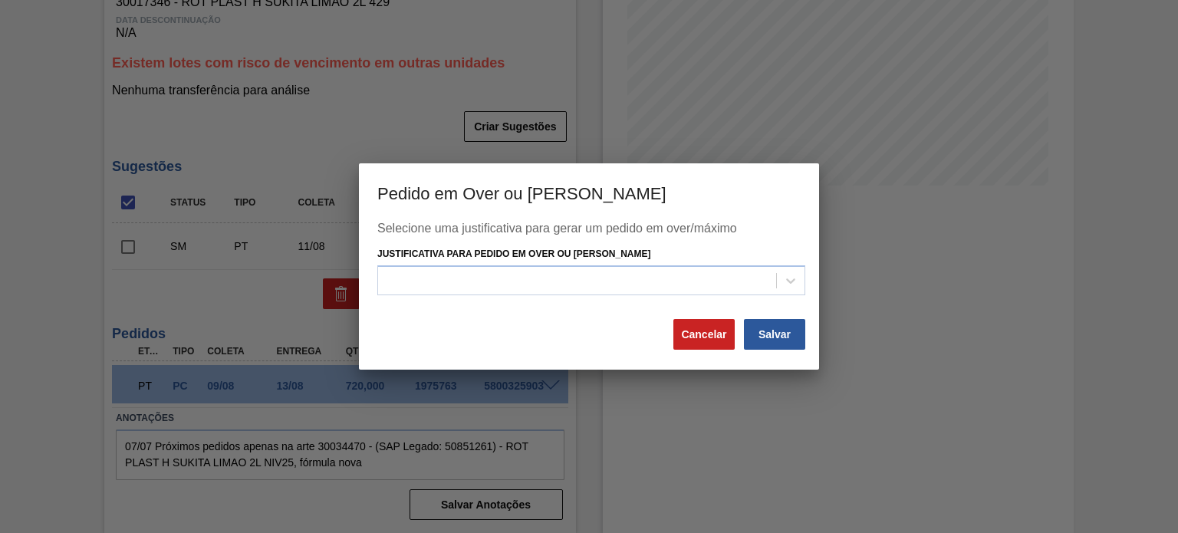
click at [595, 298] on div "Selecione uma justificativa para gerar um pedido em over/máximo Justificativa p…" at bounding box center [588, 270] width 423 height 96
click at [570, 289] on div at bounding box center [577, 280] width 398 height 22
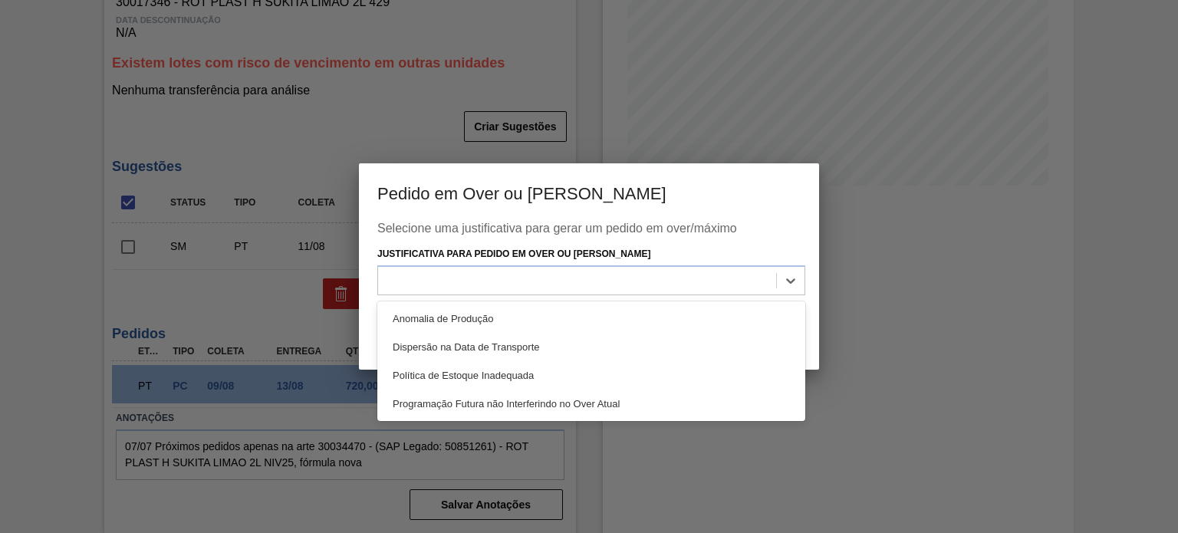
drag, startPoint x: 516, startPoint y: 364, endPoint x: 526, endPoint y: 362, distance: 10.2
click at [516, 364] on div "Política de Estoque Inadequada" at bounding box center [591, 375] width 428 height 28
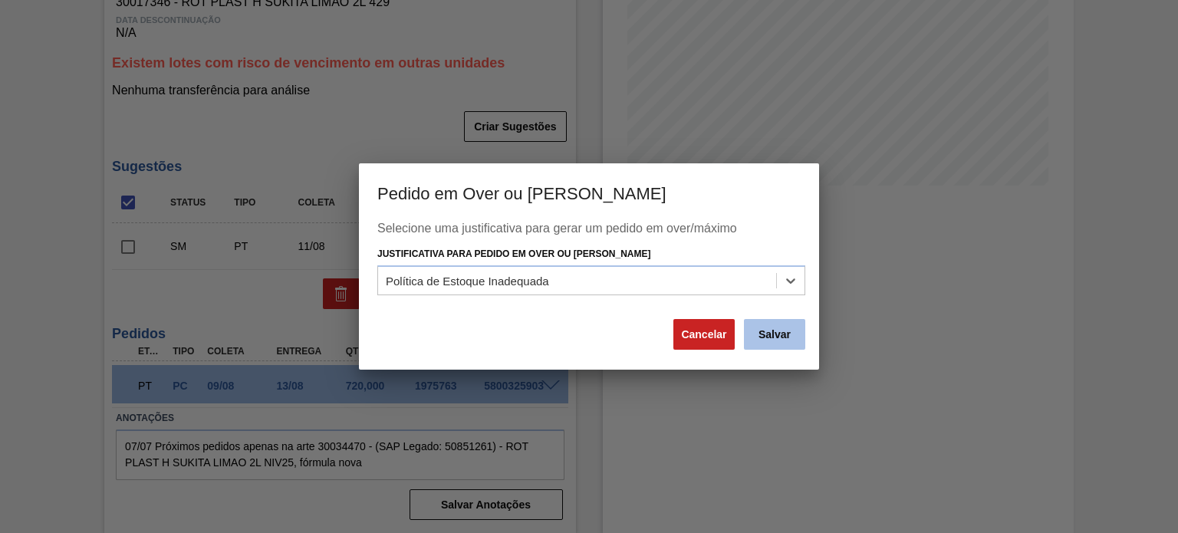
click at [778, 334] on button "Salvar" at bounding box center [774, 334] width 61 height 31
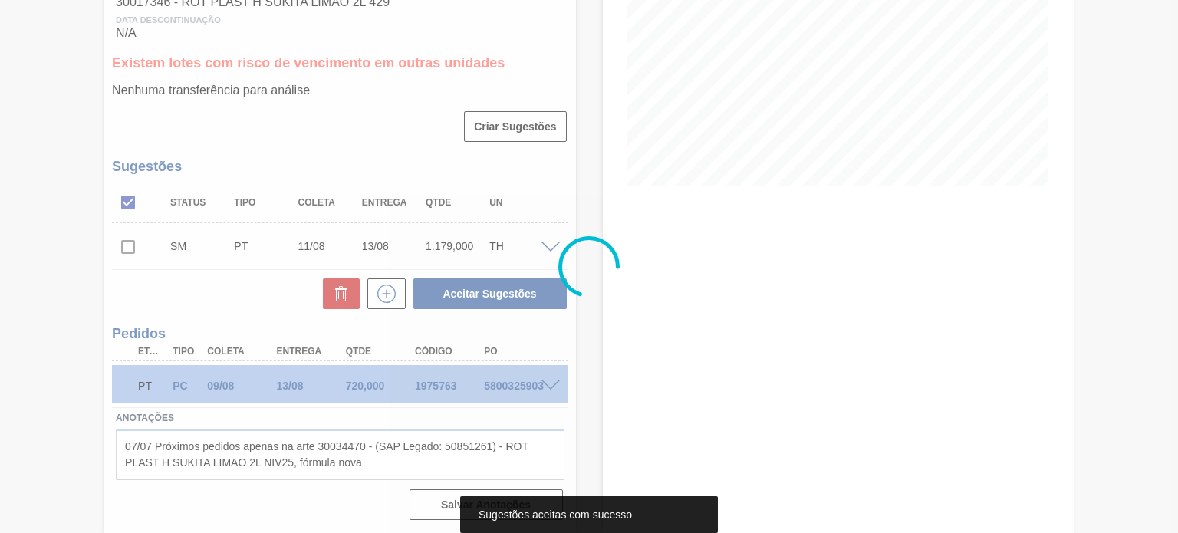
scroll to position [245, 0]
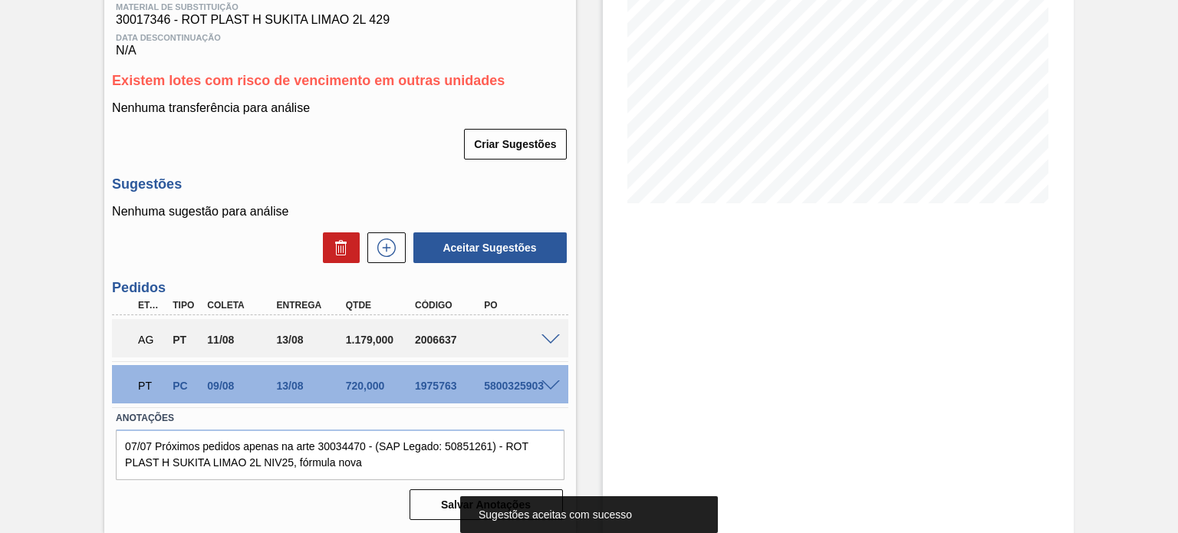
click at [442, 338] on div "2006637" at bounding box center [449, 340] width 76 height 12
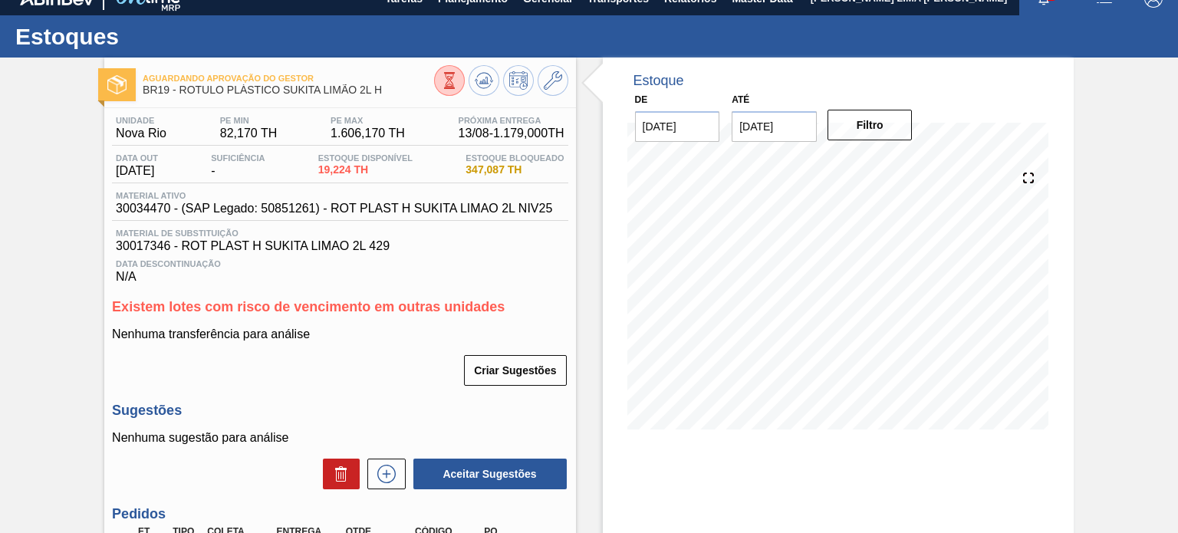
scroll to position [15, 0]
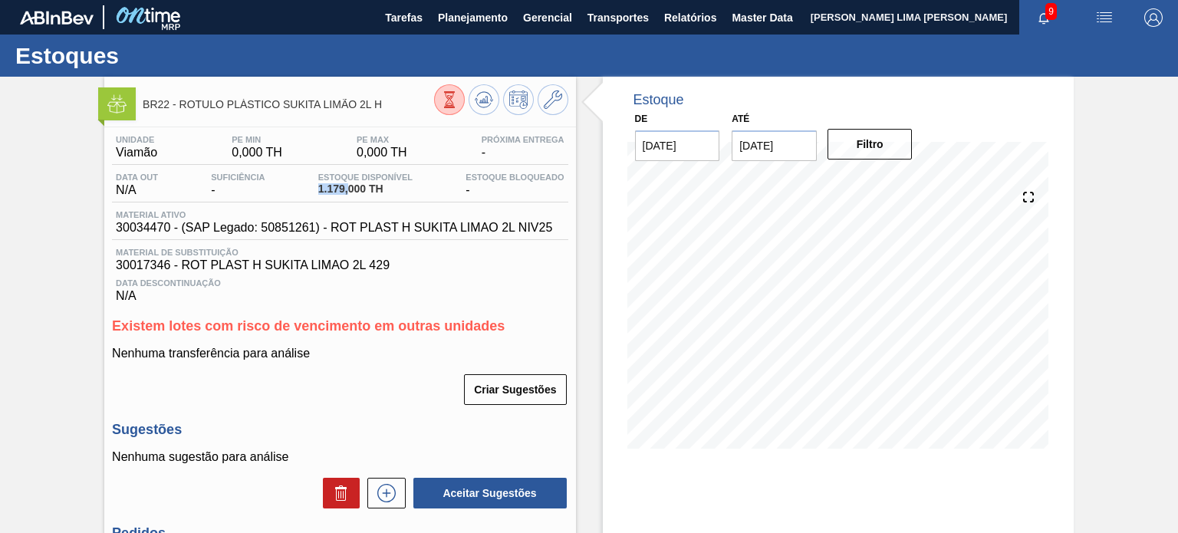
drag, startPoint x: 349, startPoint y: 186, endPoint x: 317, endPoint y: 189, distance: 32.4
click at [318, 189] on span "1.179,000 TH" at bounding box center [365, 189] width 94 height 12
copy span "1.179,"
drag, startPoint x: 387, startPoint y: 104, endPoint x: 181, endPoint y: 105, distance: 205.6
click at [181, 105] on span "BR22 - ROTULO PLÁSTICO SUKITA LIMÃO 2L H" at bounding box center [288, 105] width 291 height 12
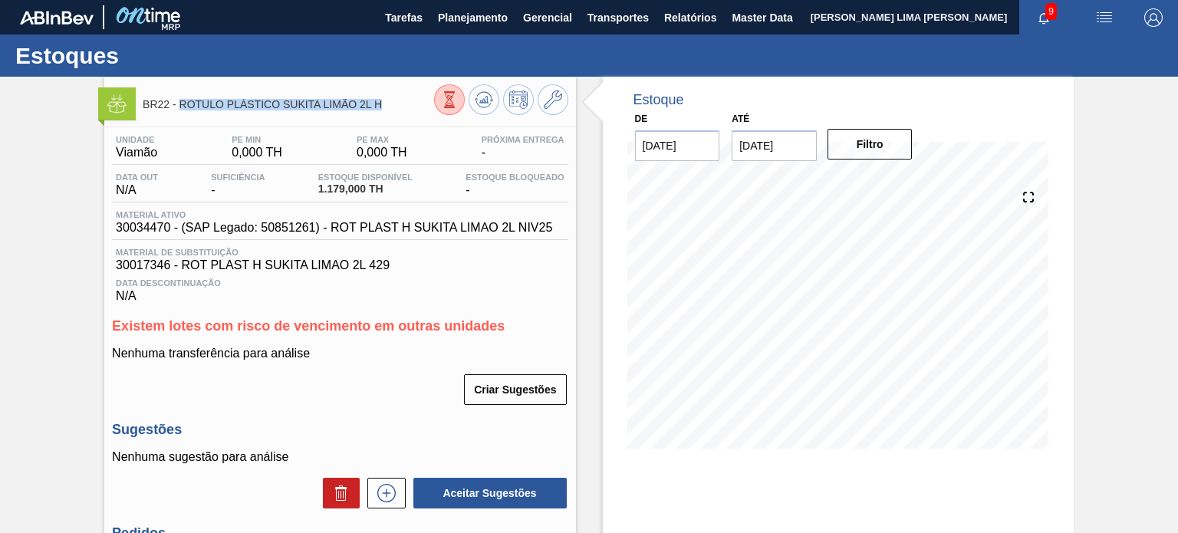
copy span "ROTULO PLÁSTICO SUKITA LIMÃO 2L H"
drag, startPoint x: 363, startPoint y: 187, endPoint x: 316, endPoint y: 185, distance: 46.9
click at [316, 185] on div "Estoque Disponível 1.179,000 TH" at bounding box center [366, 185] width 102 height 25
copy span "1.179,000"
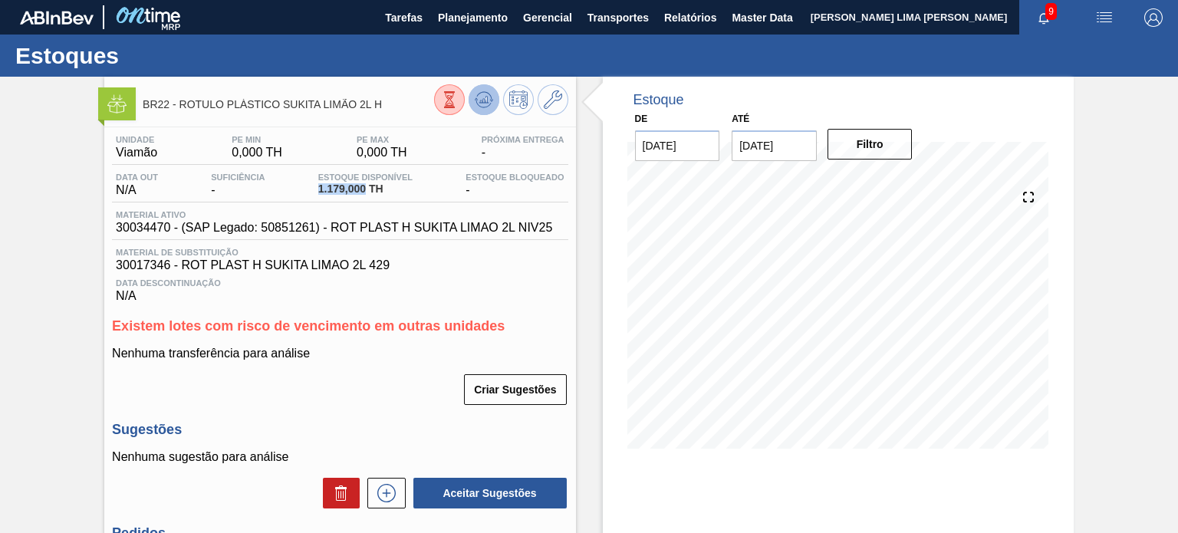
click at [487, 94] on icon at bounding box center [483, 96] width 15 height 8
